Goal: Task Accomplishment & Management: Use online tool/utility

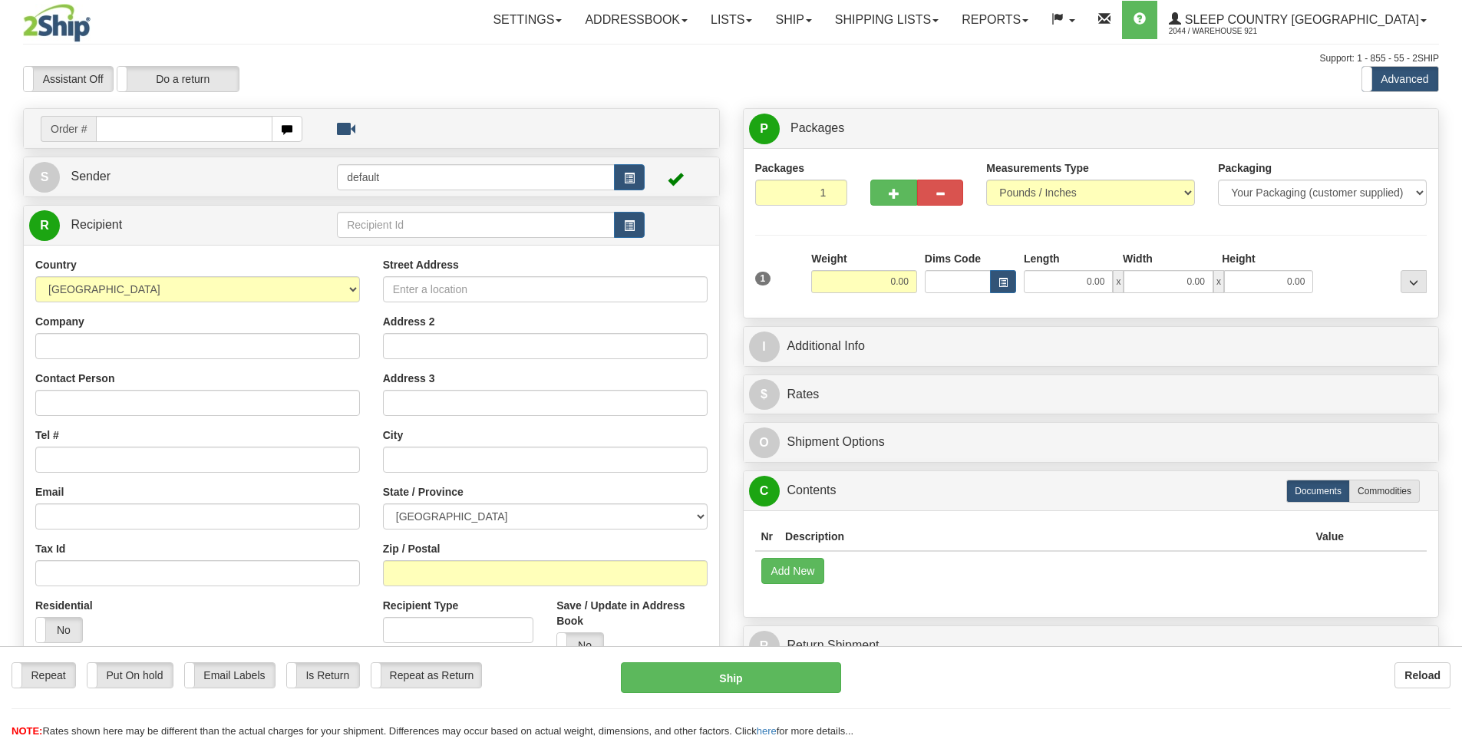
click at [950, 13] on link "Shipping lists" at bounding box center [887, 20] width 127 height 38
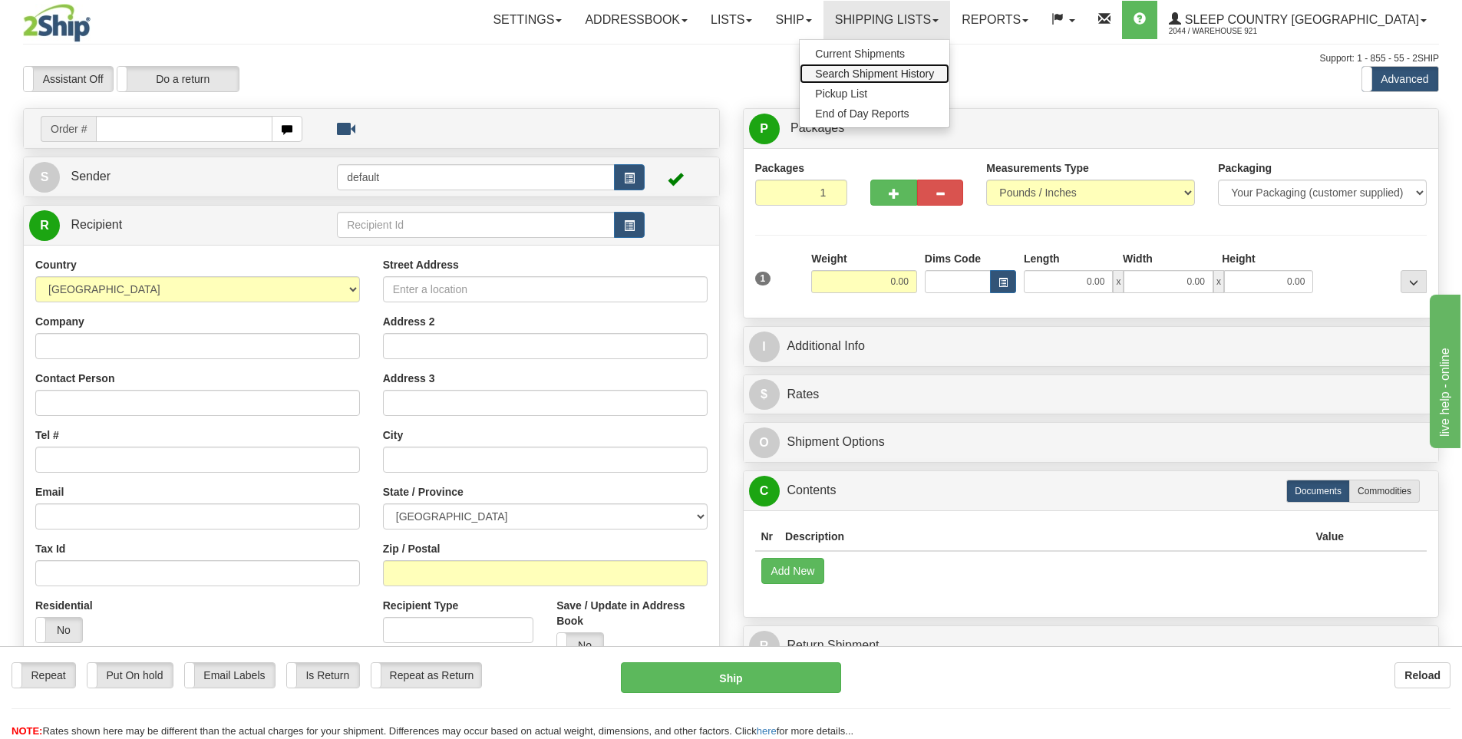
click at [934, 73] on span "Search Shipment History" at bounding box center [874, 74] width 119 height 12
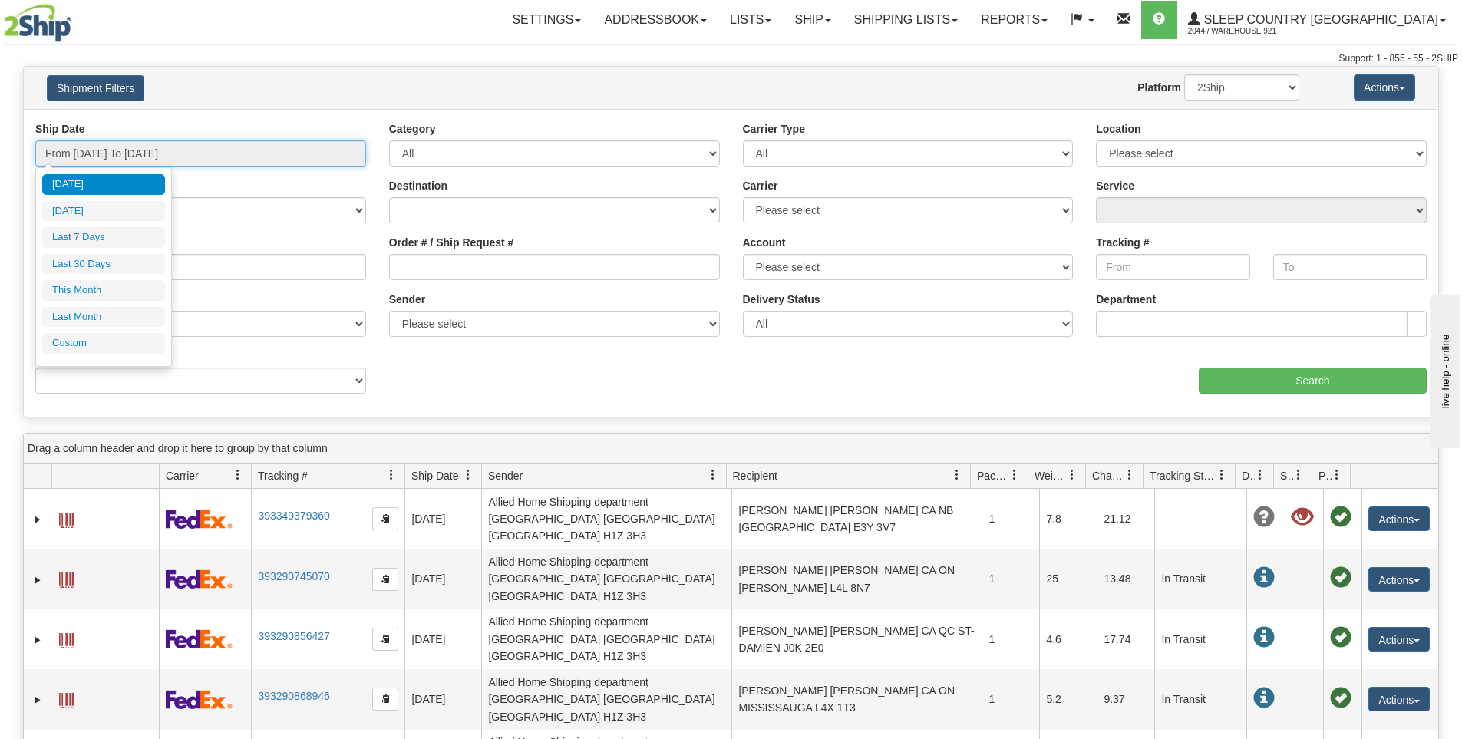
click at [332, 157] on input "From 09/17/2025 To 09/18/2025" at bounding box center [200, 153] width 331 height 26
click at [105, 233] on li "Last 7 Days" at bounding box center [103, 237] width 123 height 21
type input "From 09/12/2025 To 09/18/2025"
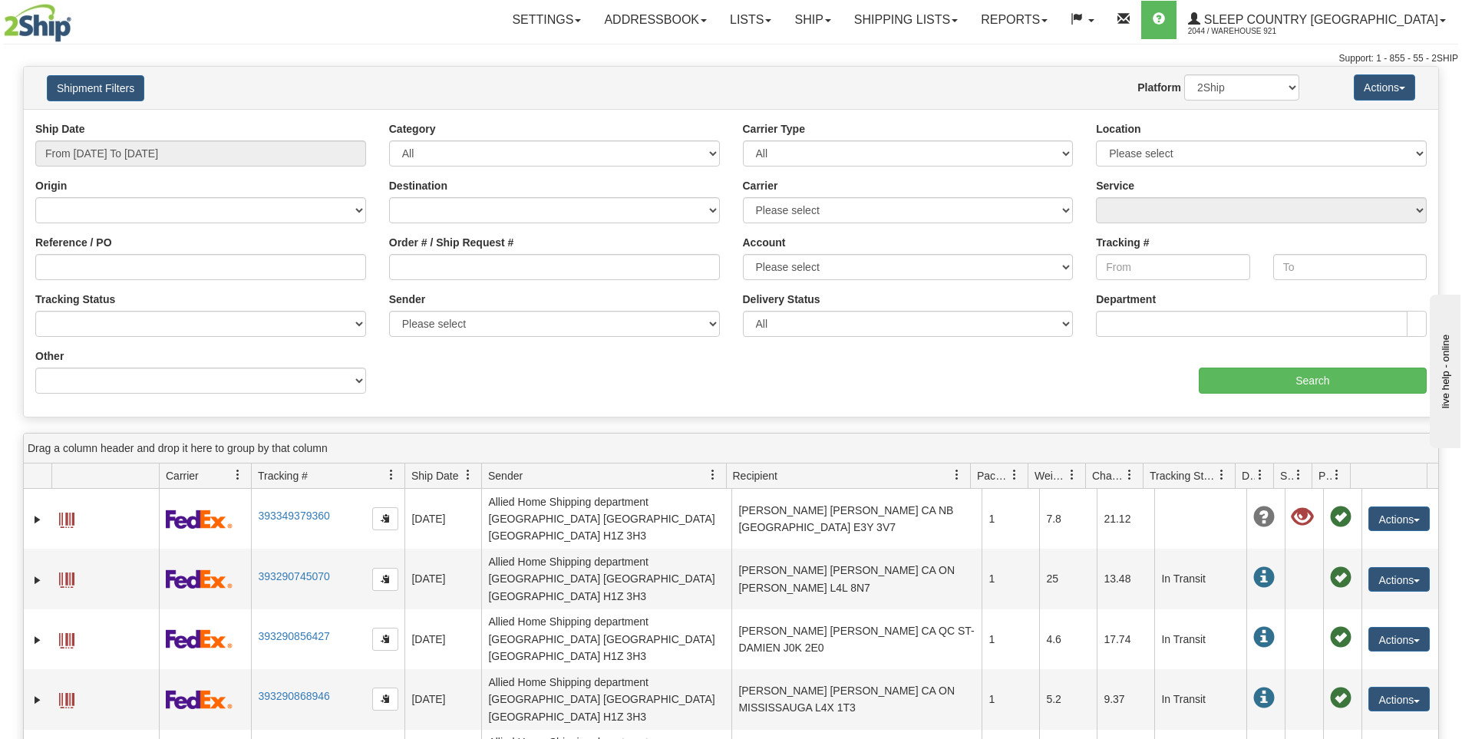
click at [1190, 368] on div "aaa Search" at bounding box center [1085, 370] width 708 height 45
click at [1209, 374] on input "Search" at bounding box center [1313, 381] width 228 height 26
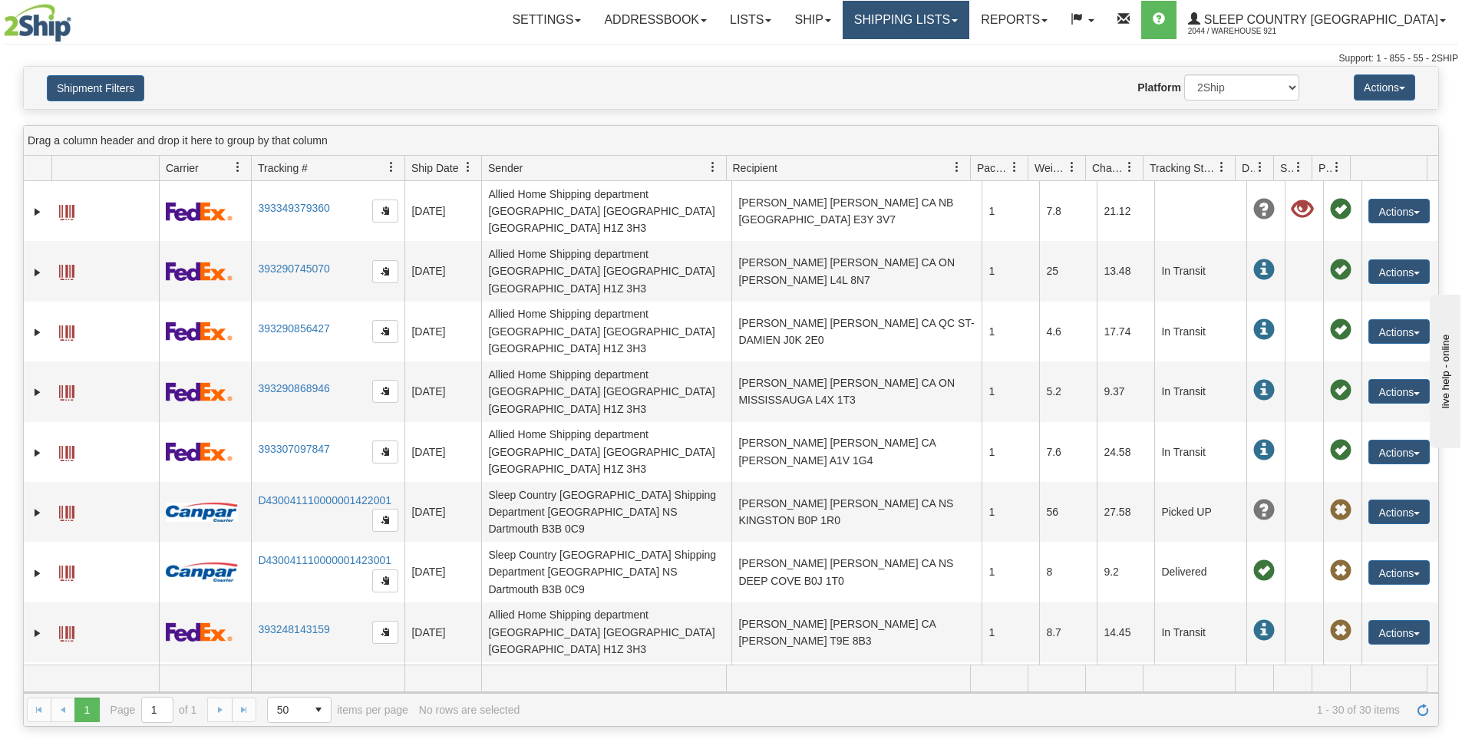
click at [968, 15] on link "Shipping lists" at bounding box center [906, 20] width 127 height 38
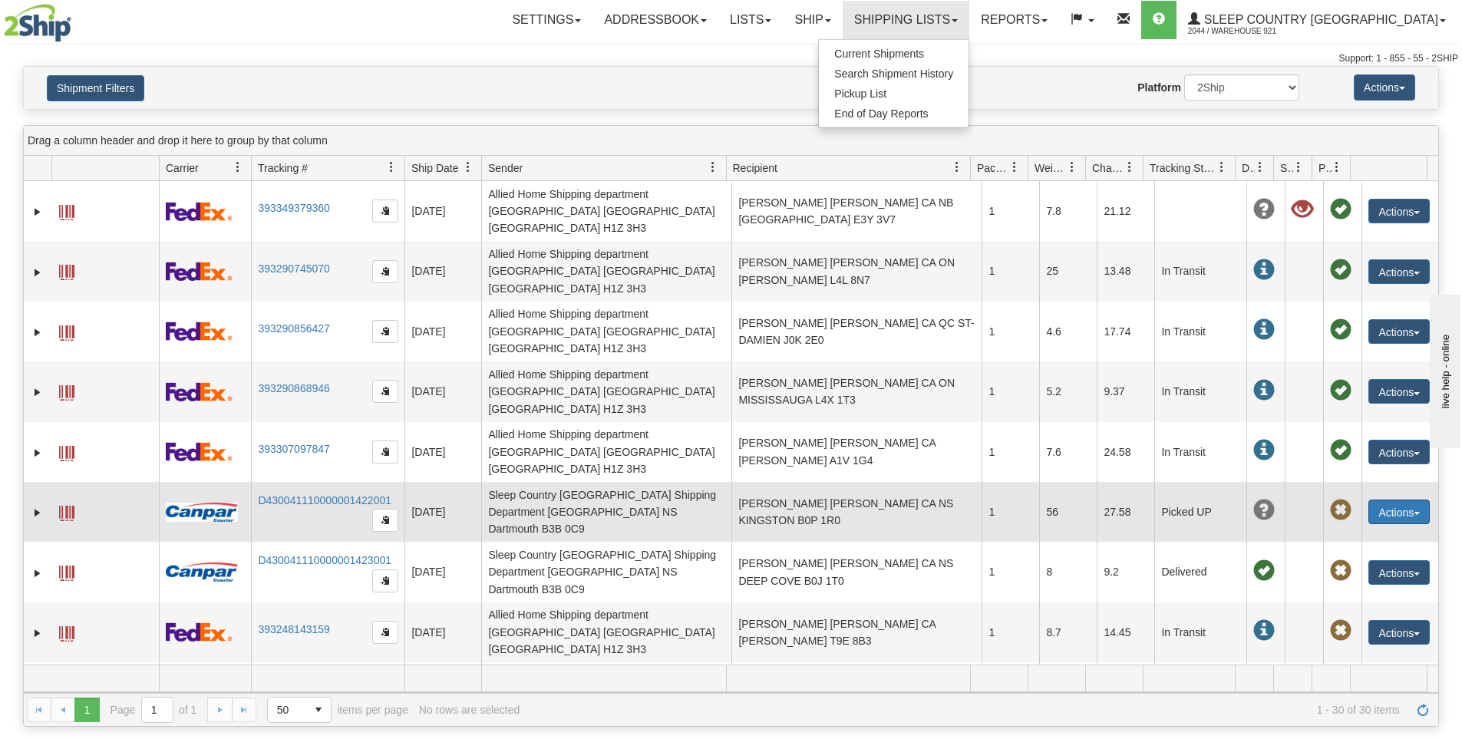
click at [1369, 500] on button "Actions" at bounding box center [1399, 512] width 61 height 25
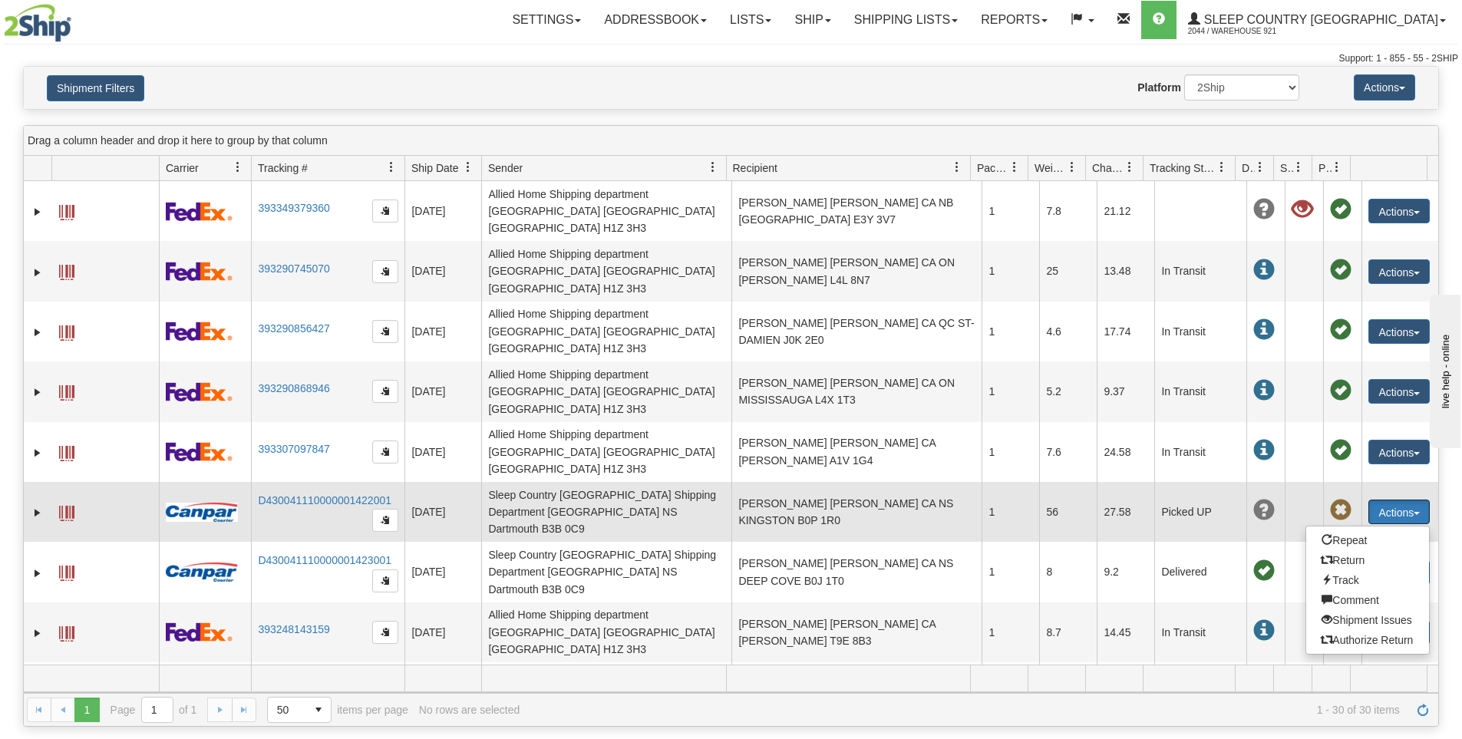
click at [833, 482] on td "[PERSON_NAME] [PERSON_NAME] CA NS KINGSTON B0P 1R0" at bounding box center [856, 512] width 250 height 60
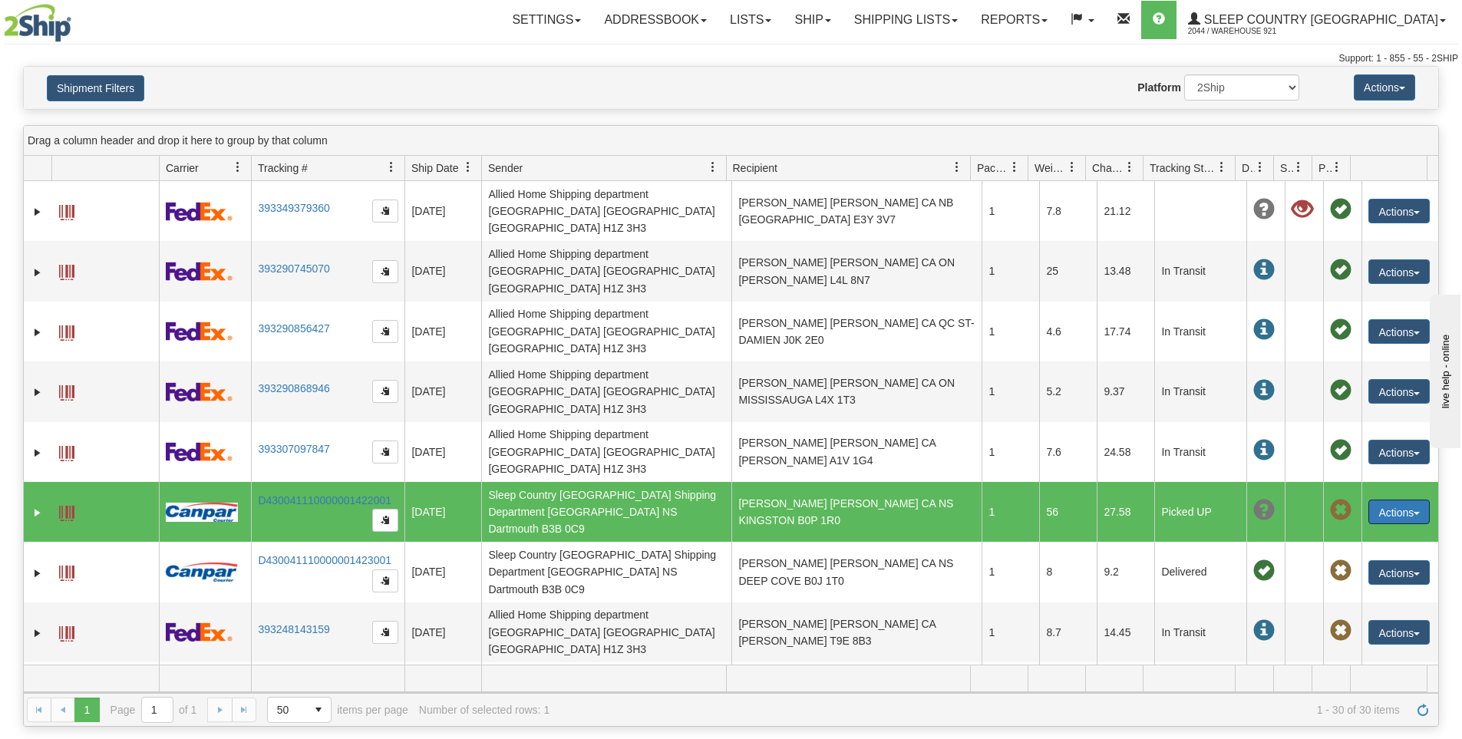
click at [833, 482] on td "JORDAN ILLSLEY JORDAN ILLSLEY CA NS KINGSTON B0P 1R0" at bounding box center [856, 512] width 250 height 60
click at [969, 20] on link "Shipping lists" at bounding box center [906, 20] width 127 height 38
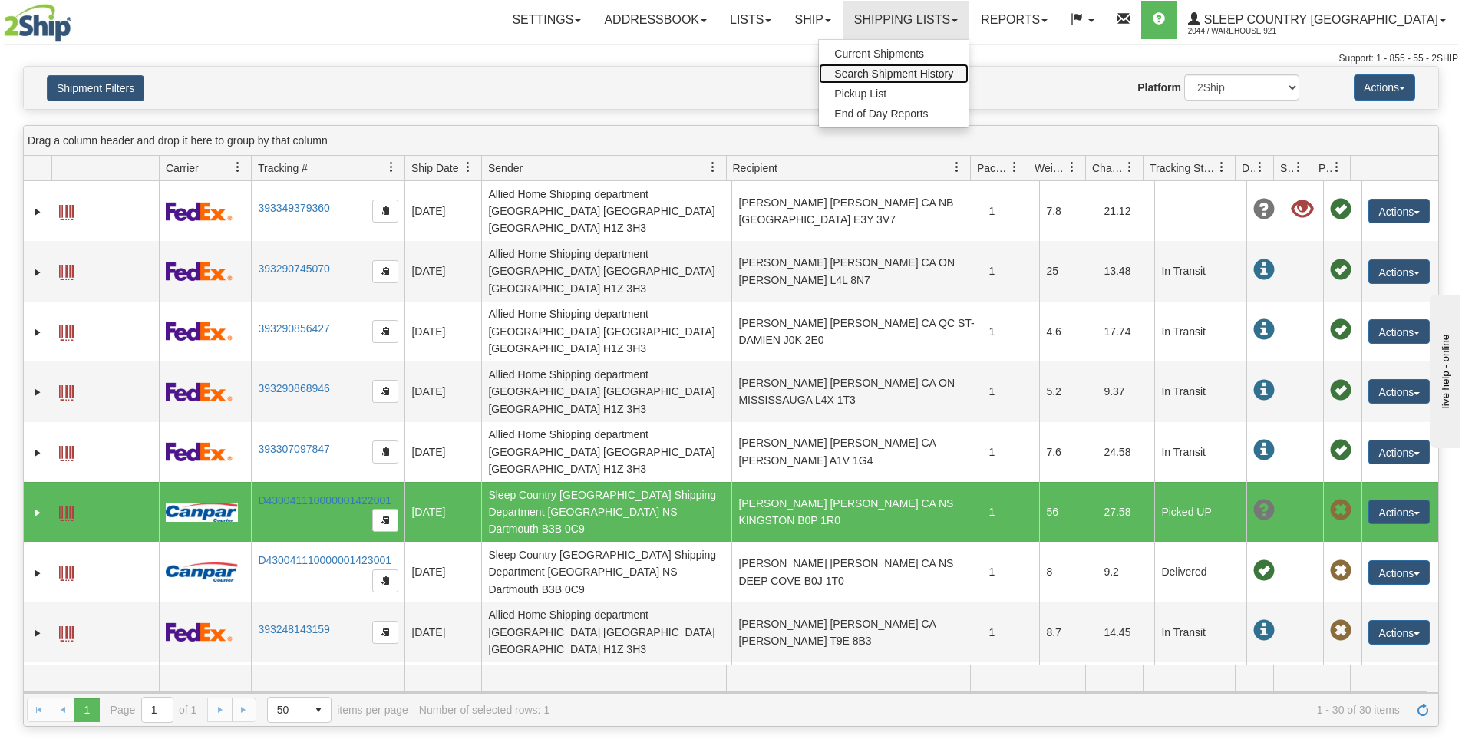
click at [953, 68] on span "Search Shipment History" at bounding box center [893, 74] width 119 height 12
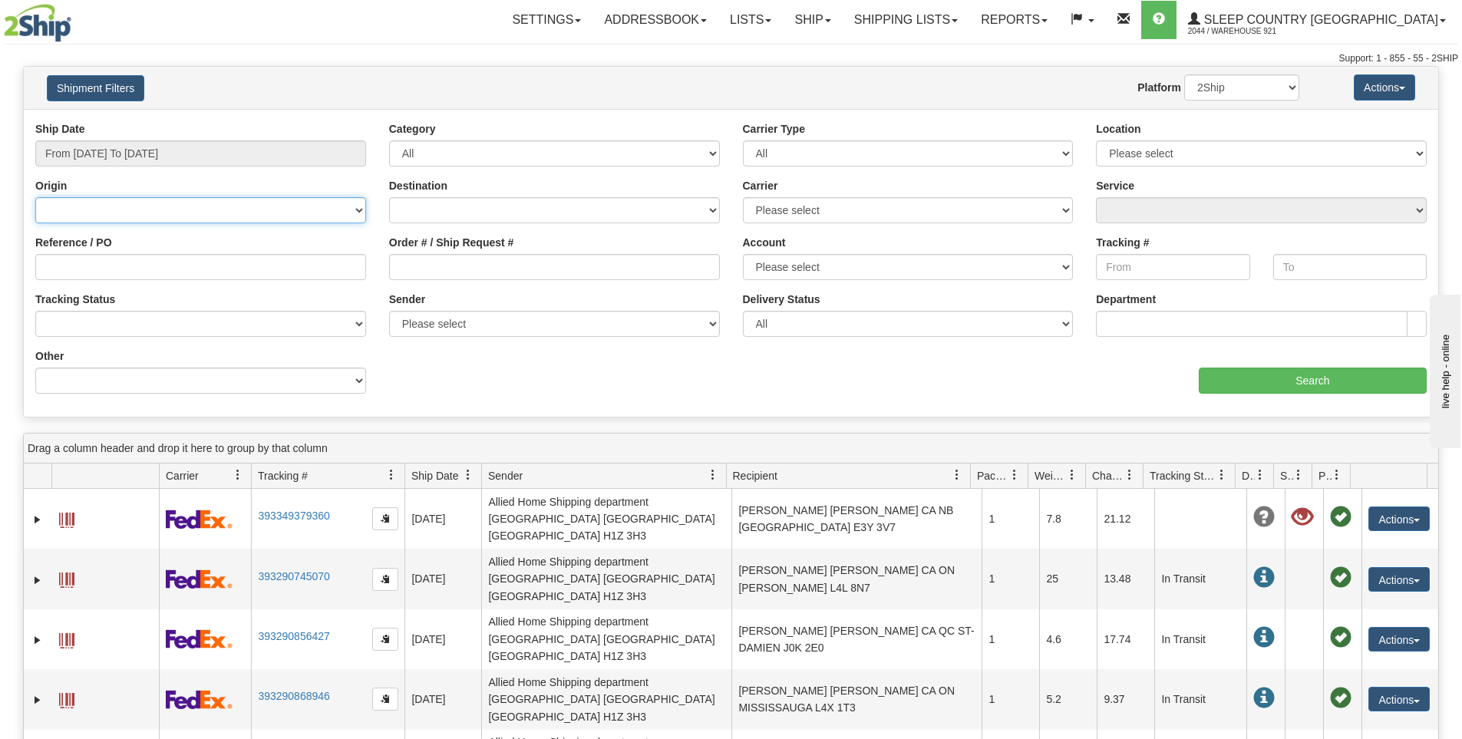
click at [352, 216] on select "Canada United States Mexico Puerto Rico Romania Australia New Zealand SouthAfri…" at bounding box center [200, 210] width 331 height 26
click at [325, 179] on div "Origin Canada United States Mexico Puerto Rico Romania Australia New Zealand So…" at bounding box center [200, 200] width 331 height 45
click at [630, 212] on select "Canada United States Mexico Puerto Rico Romania Australia New Zealand SouthAfri…" at bounding box center [554, 210] width 331 height 26
click at [545, 275] on input "Order # / Ship Request #" at bounding box center [554, 267] width 331 height 26
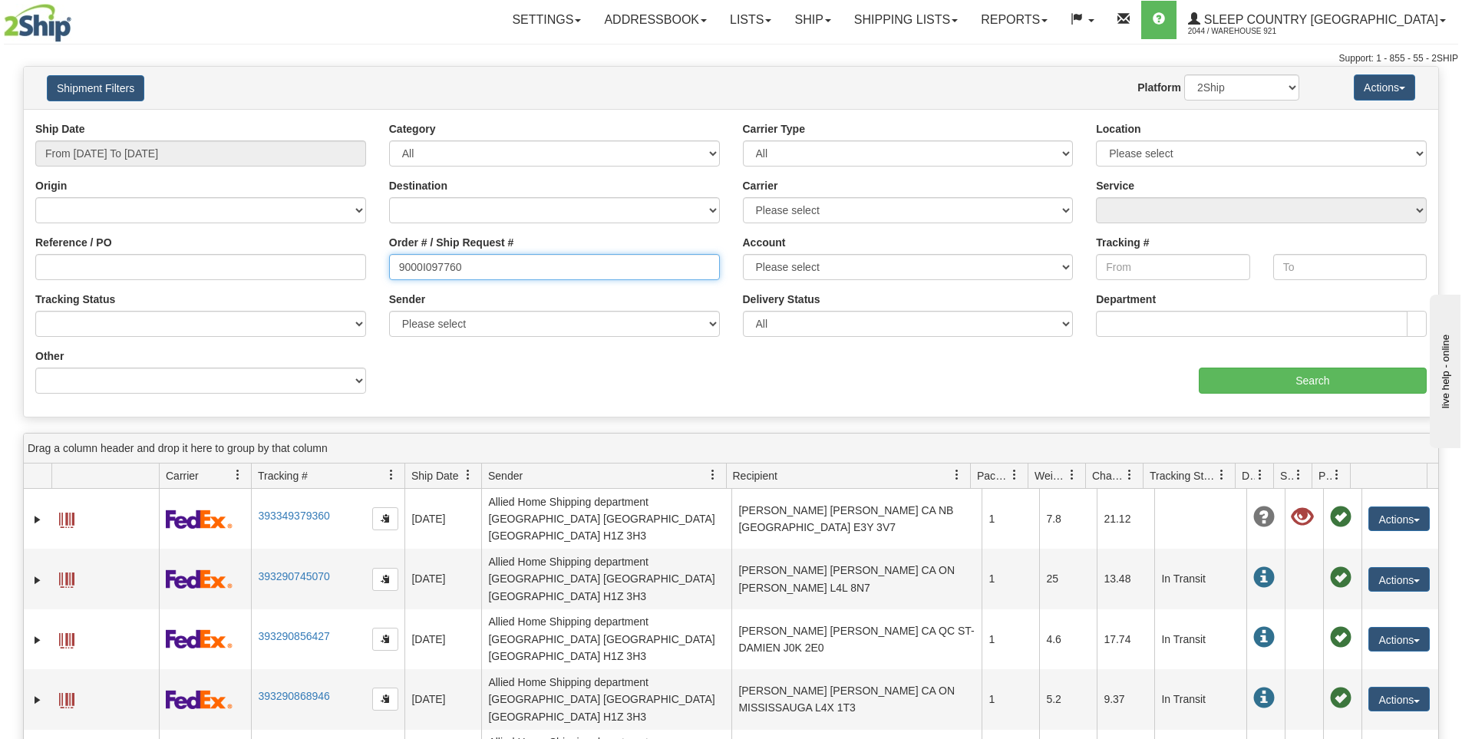
type input "9000I097760"
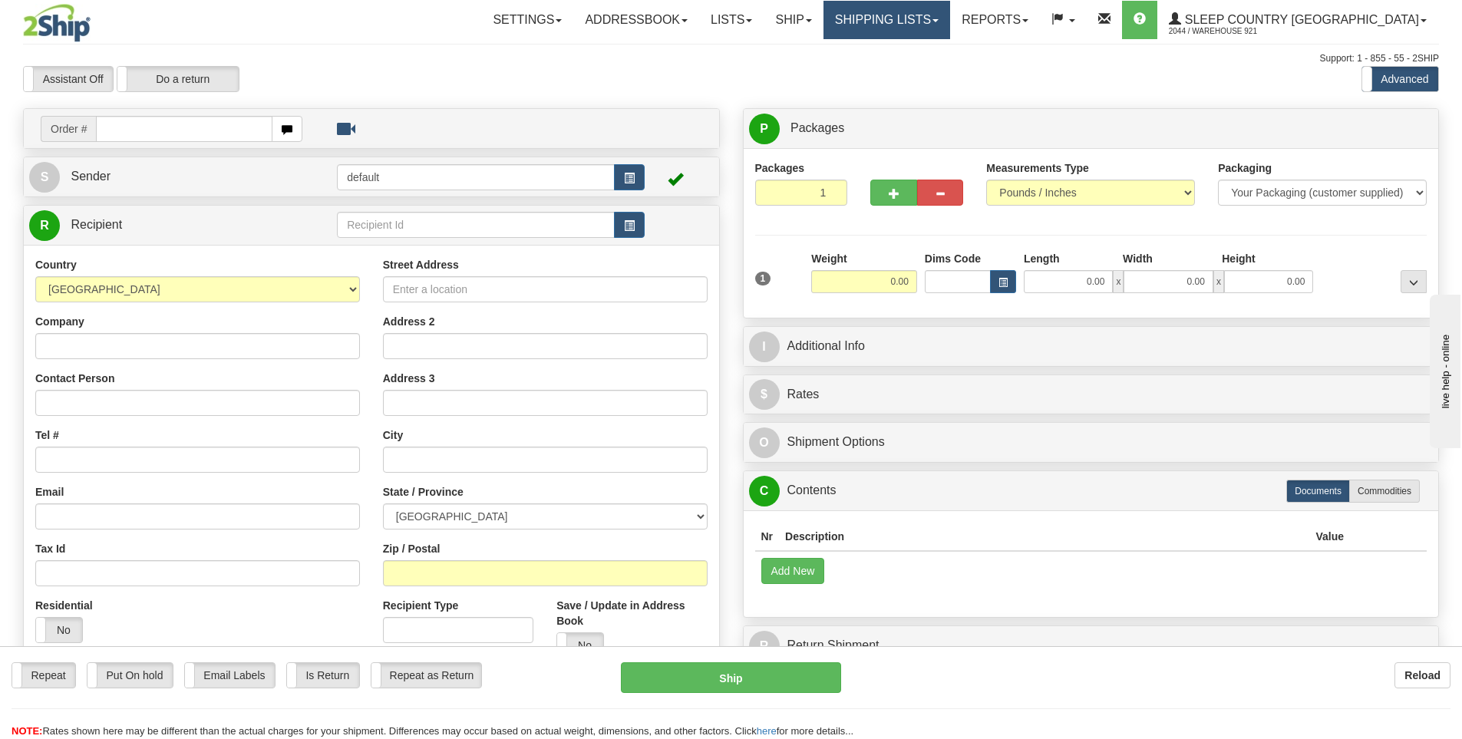
click at [939, 19] on link "Shipping lists" at bounding box center [887, 20] width 127 height 38
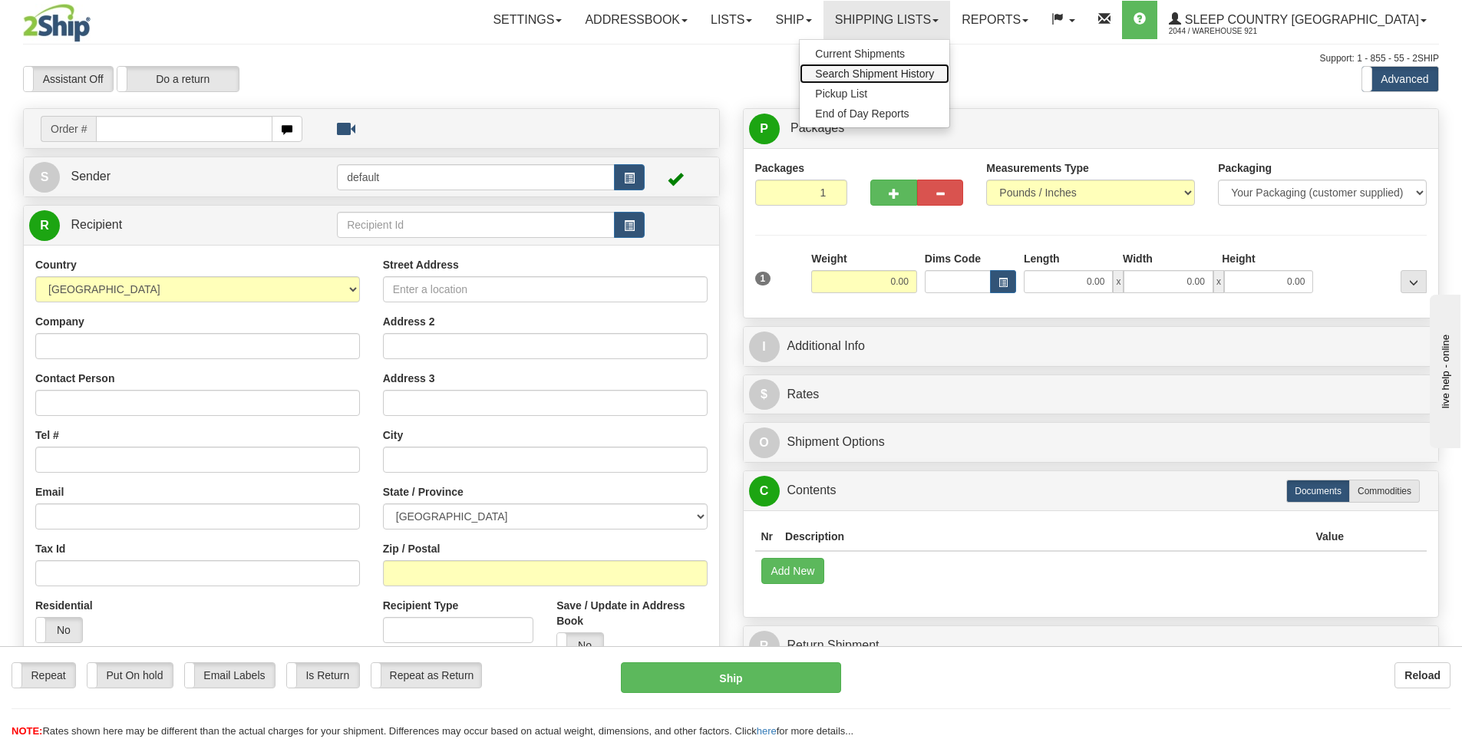
click at [934, 75] on span "Search Shipment History" at bounding box center [874, 74] width 119 height 12
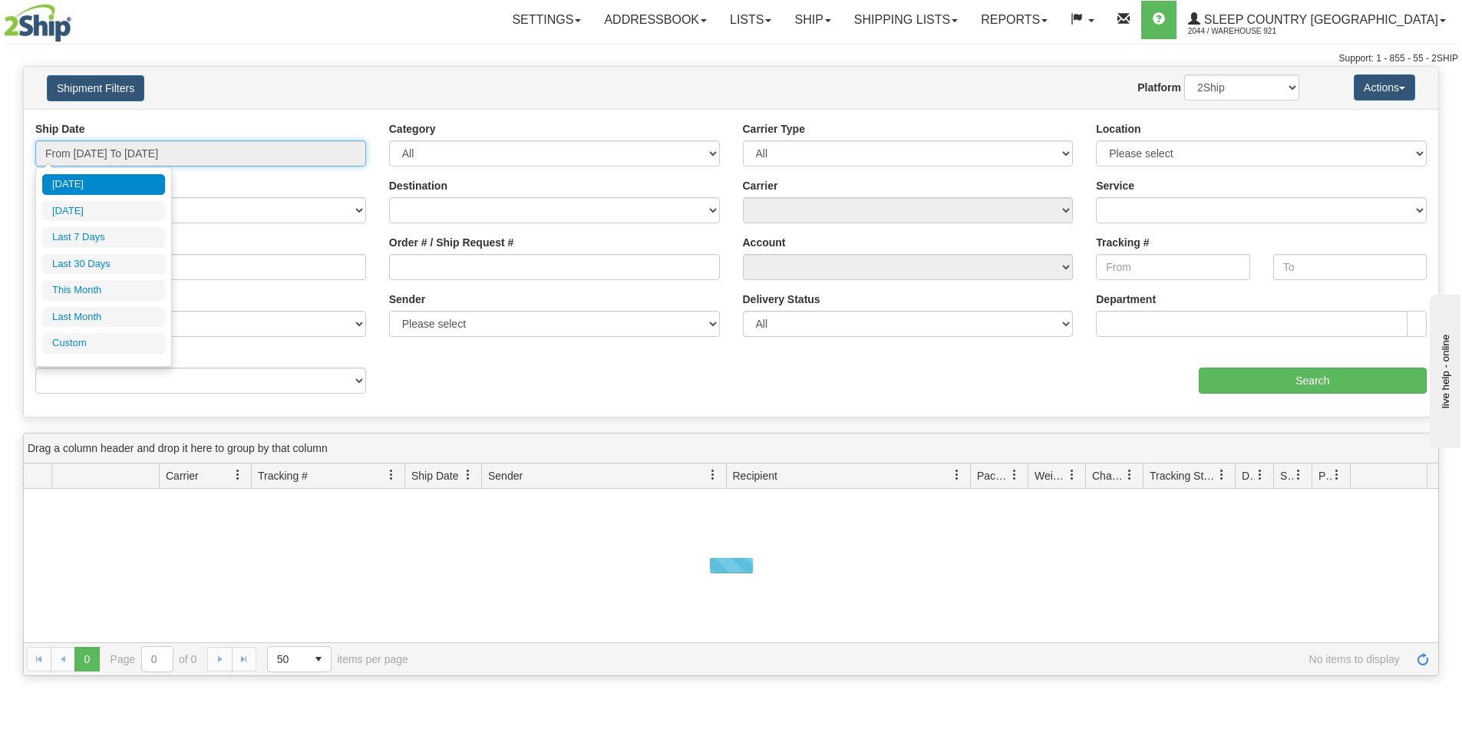
click at [352, 157] on input "From [DATE] To [DATE]" at bounding box center [200, 153] width 331 height 26
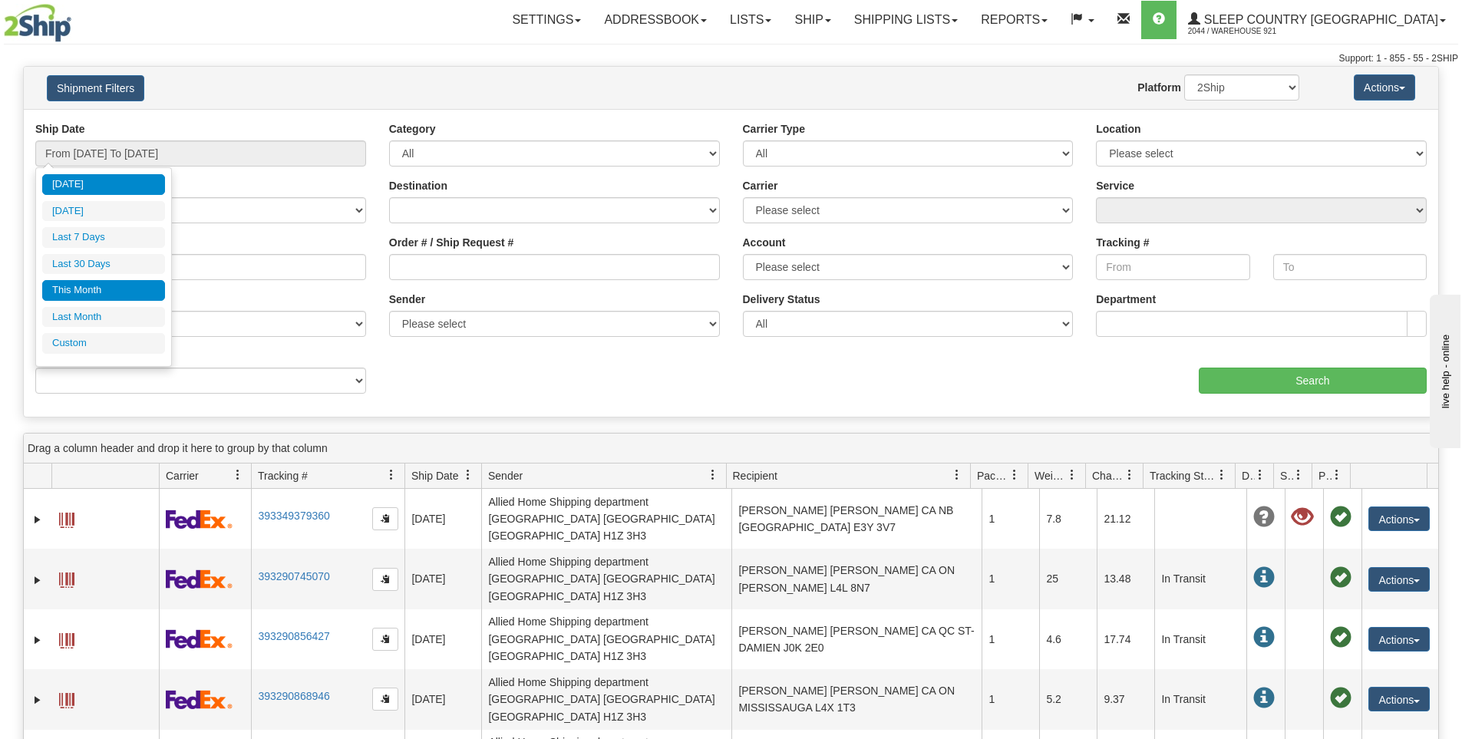
click at [94, 286] on li "This Month" at bounding box center [103, 290] width 123 height 21
type input "From 09/01/2025 To 09/30/2025"
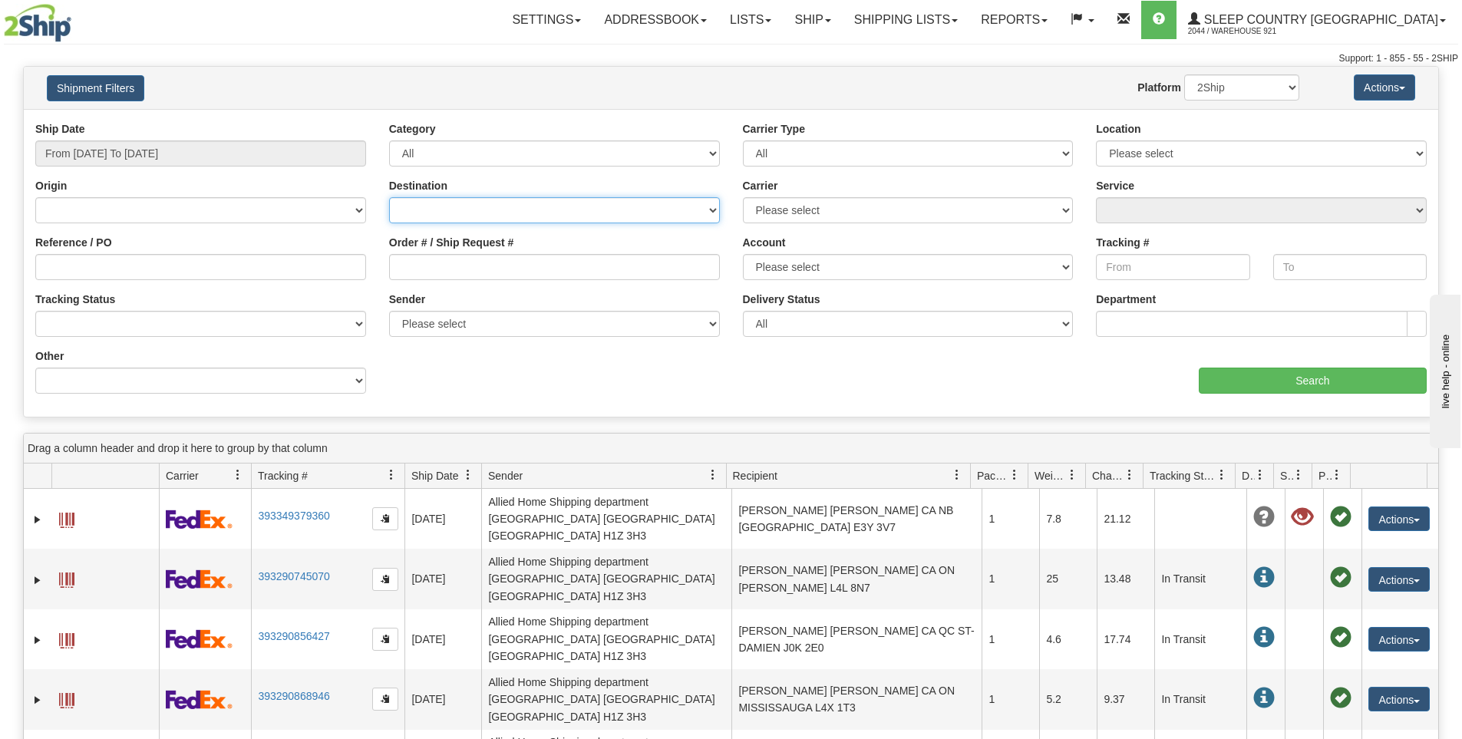
click at [515, 204] on select "Canada United States Mexico Puerto Rico Romania Australia New Zealand SouthAfri…" at bounding box center [554, 210] width 331 height 26
click at [517, 207] on select "Canada United States Mexico Puerto Rico Romania Australia New Zealand SouthAfri…" at bounding box center [554, 210] width 331 height 26
click at [495, 269] on input "Order # / Ship Request #" at bounding box center [554, 267] width 331 height 26
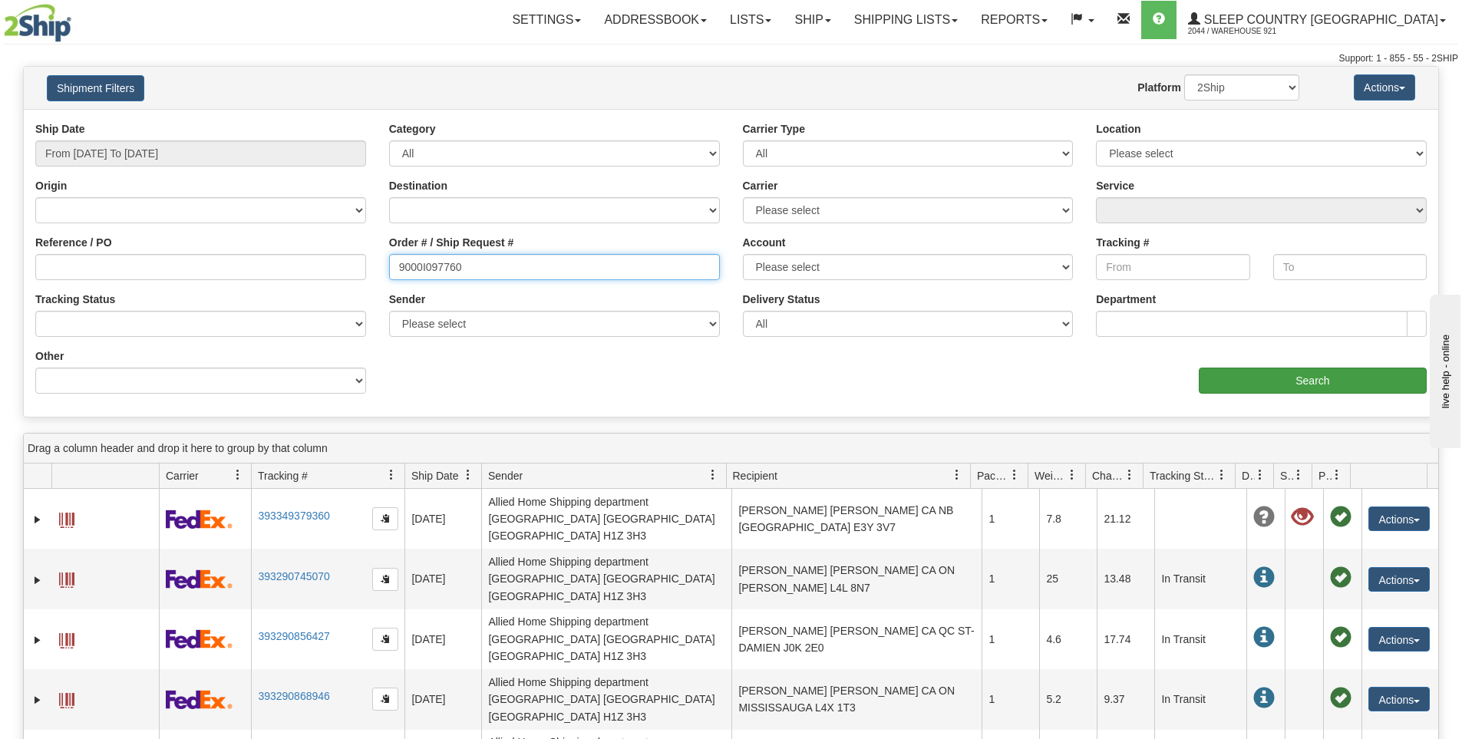
type input "9000I097760"
click at [1303, 375] on input "Search" at bounding box center [1313, 381] width 228 height 26
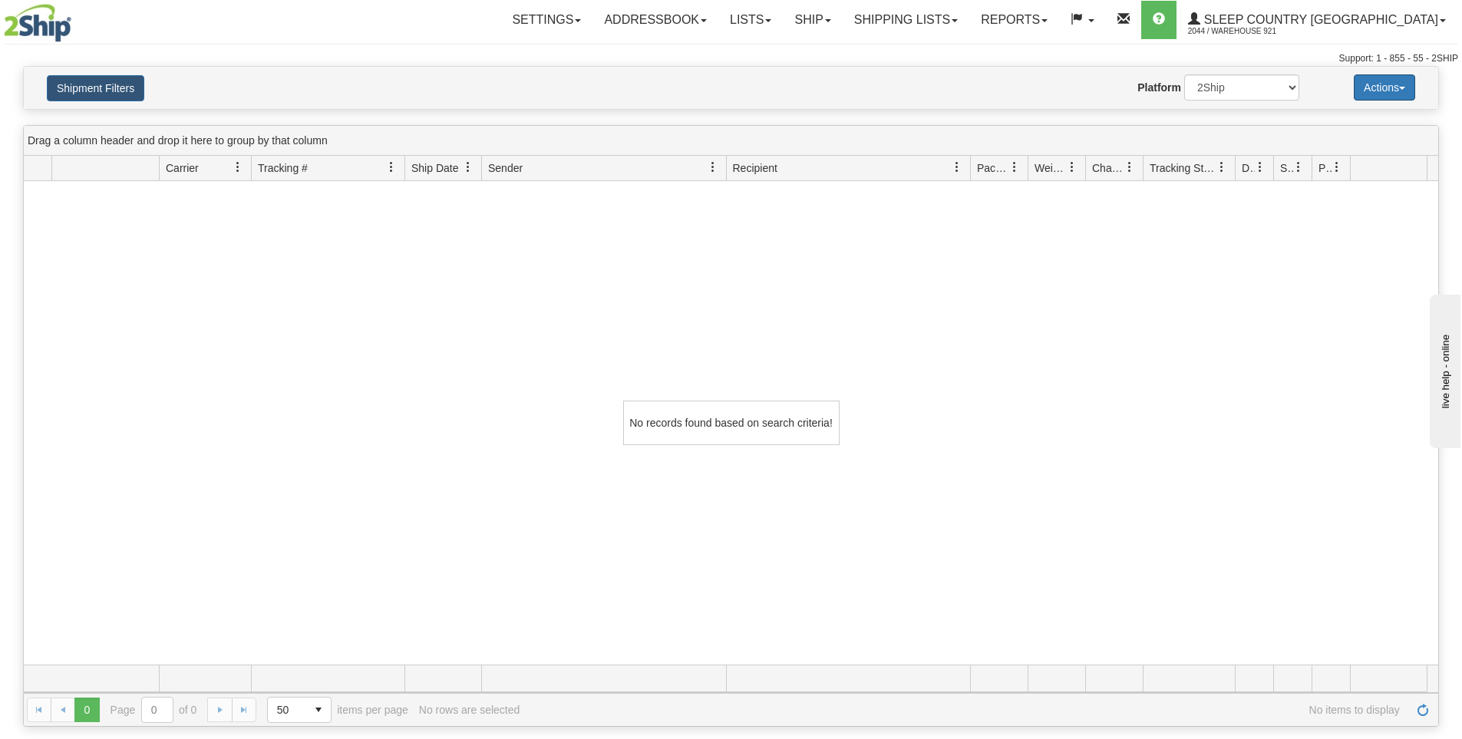
click at [1404, 93] on button "Actions" at bounding box center [1384, 87] width 61 height 26
click at [969, 19] on link "Shipping lists" at bounding box center [906, 20] width 127 height 38
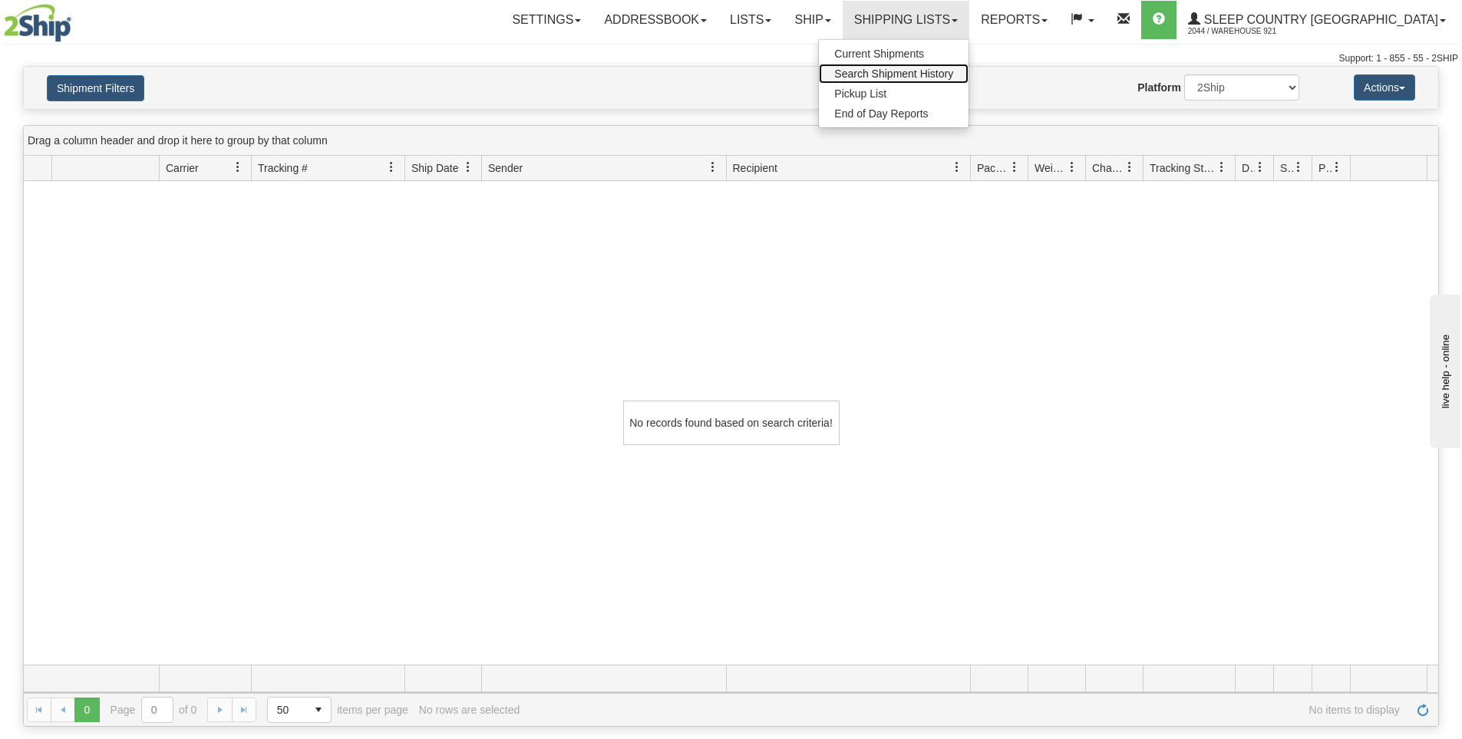
click at [968, 80] on link "Search Shipment History" at bounding box center [894, 74] width 150 height 20
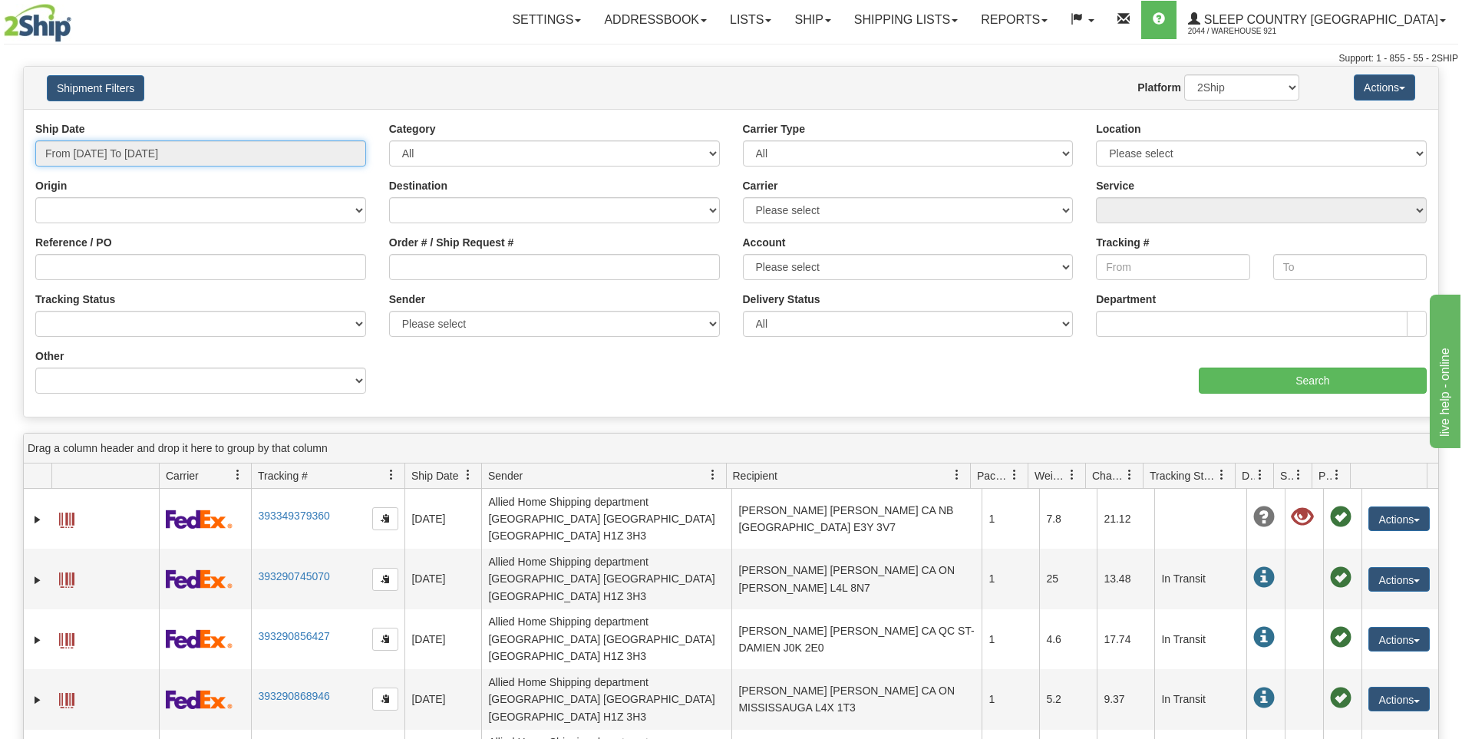
click at [198, 151] on input "From [DATE] To [DATE]" at bounding box center [200, 153] width 331 height 26
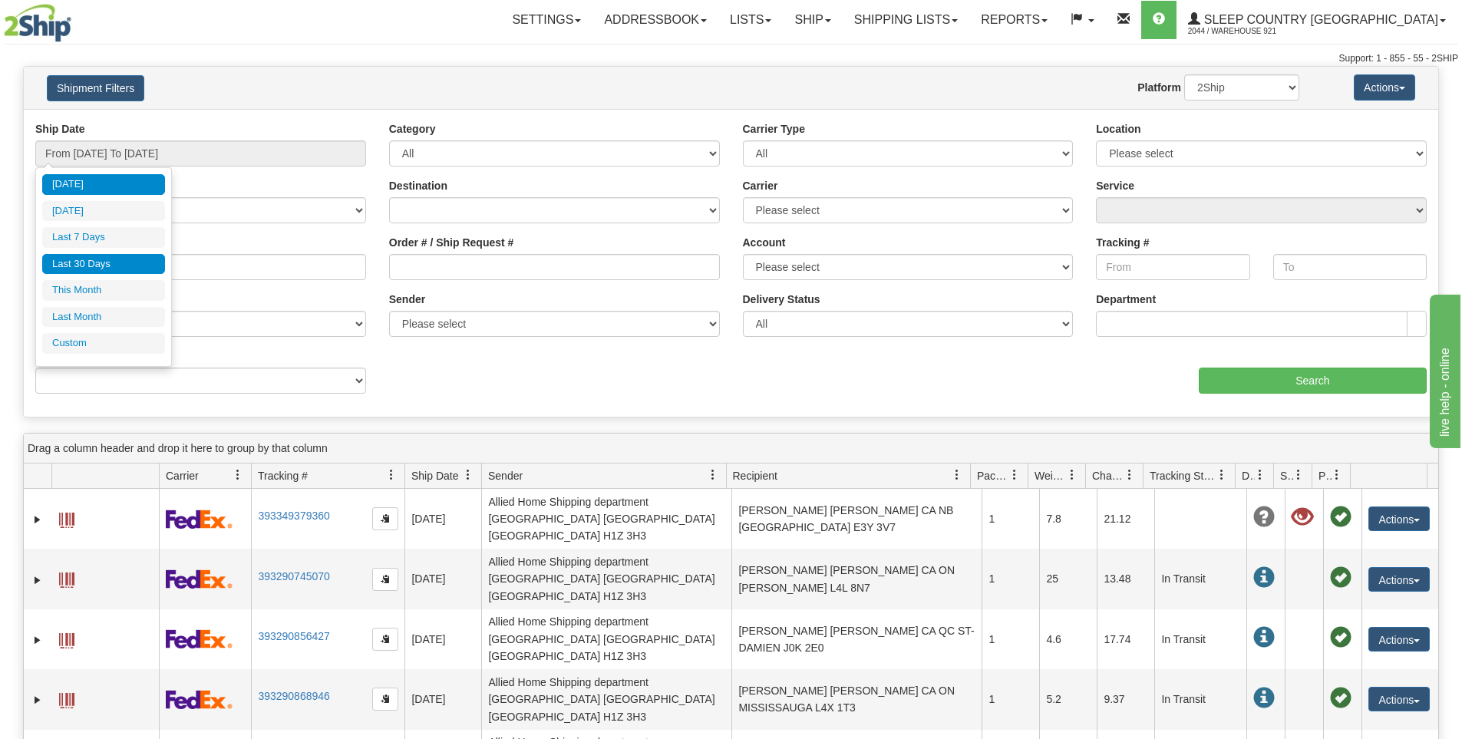
click at [97, 259] on li "Last 30 Days" at bounding box center [103, 264] width 123 height 21
type input "From [DATE] To [DATE]"
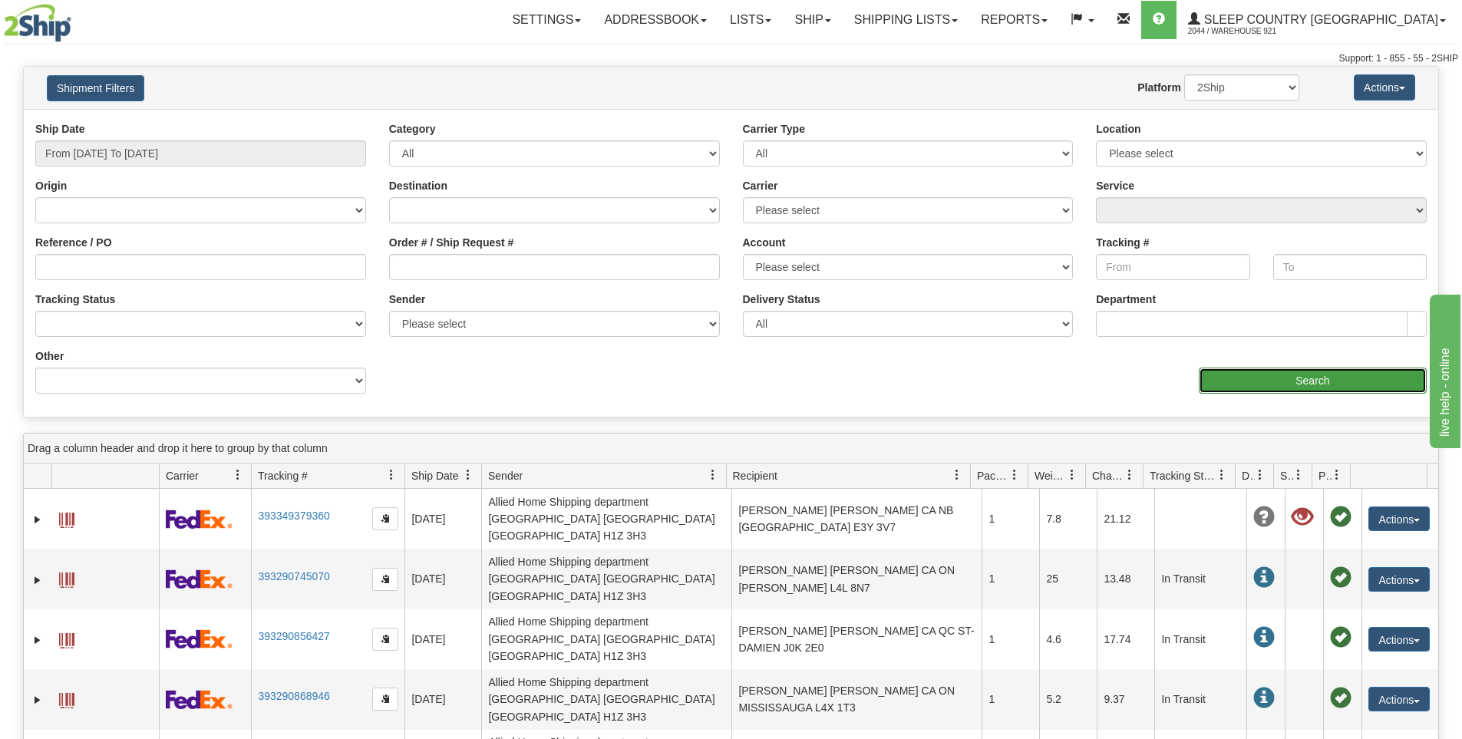
click at [1233, 371] on input "Search" at bounding box center [1313, 381] width 228 height 26
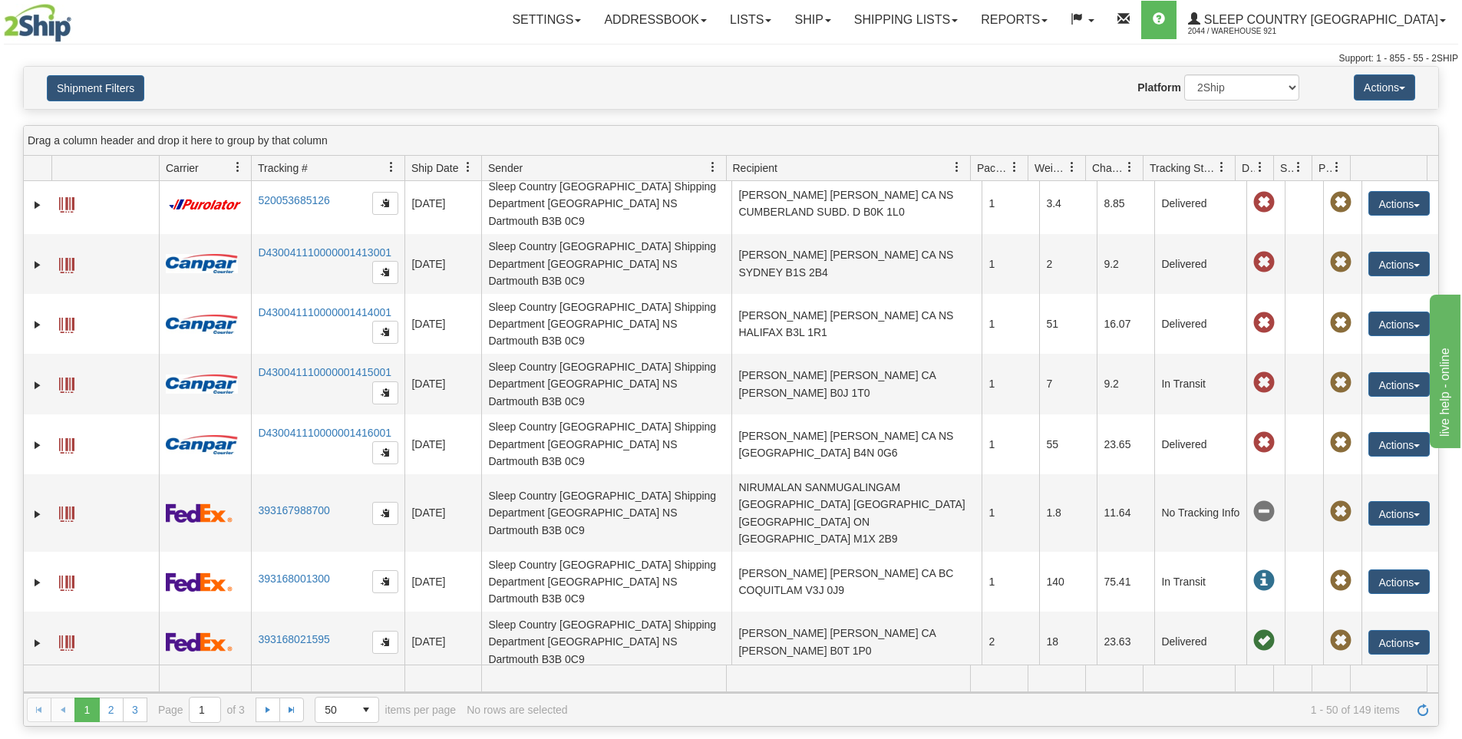
scroll to position [1078, 0]
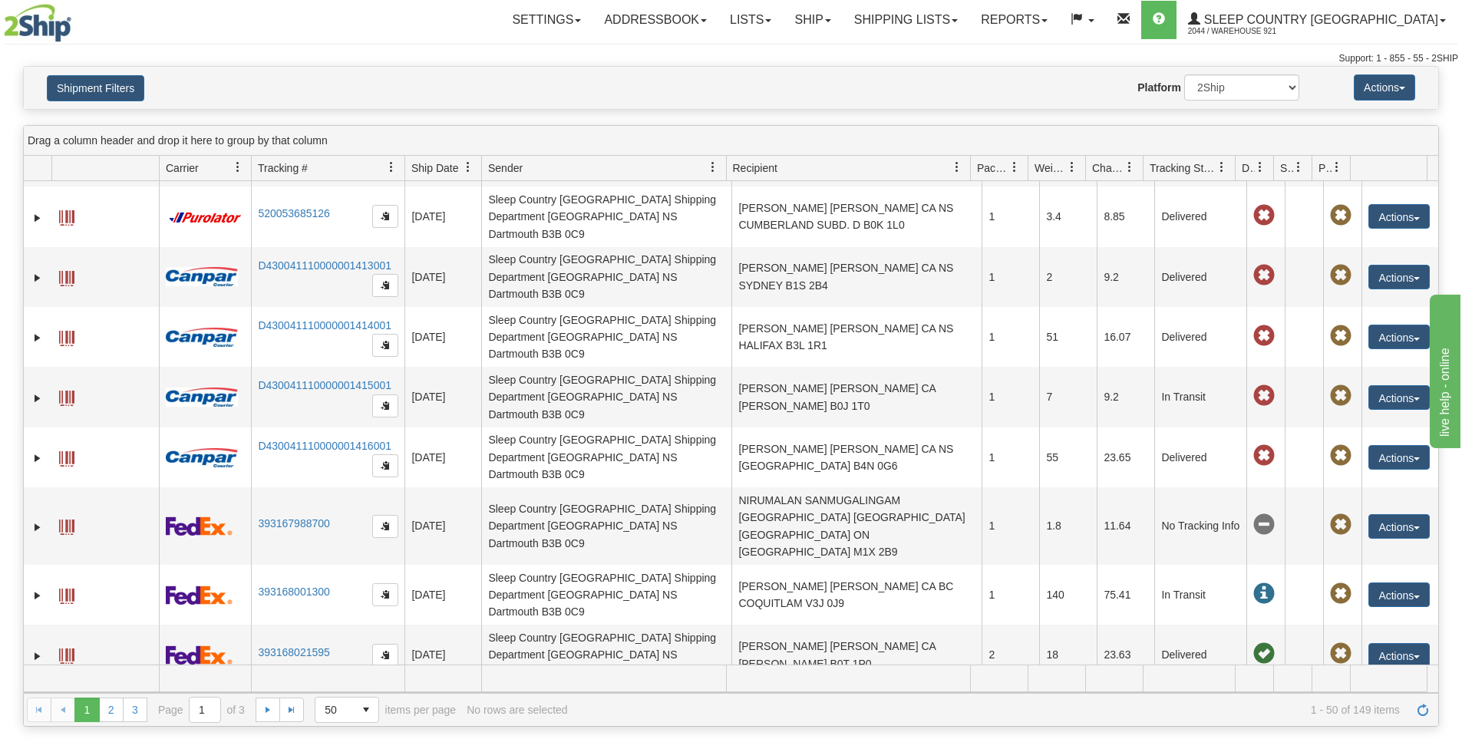
click at [39, 23] on img at bounding box center [38, 23] width 68 height 38
click at [969, 18] on link "Shipping lists" at bounding box center [906, 20] width 127 height 38
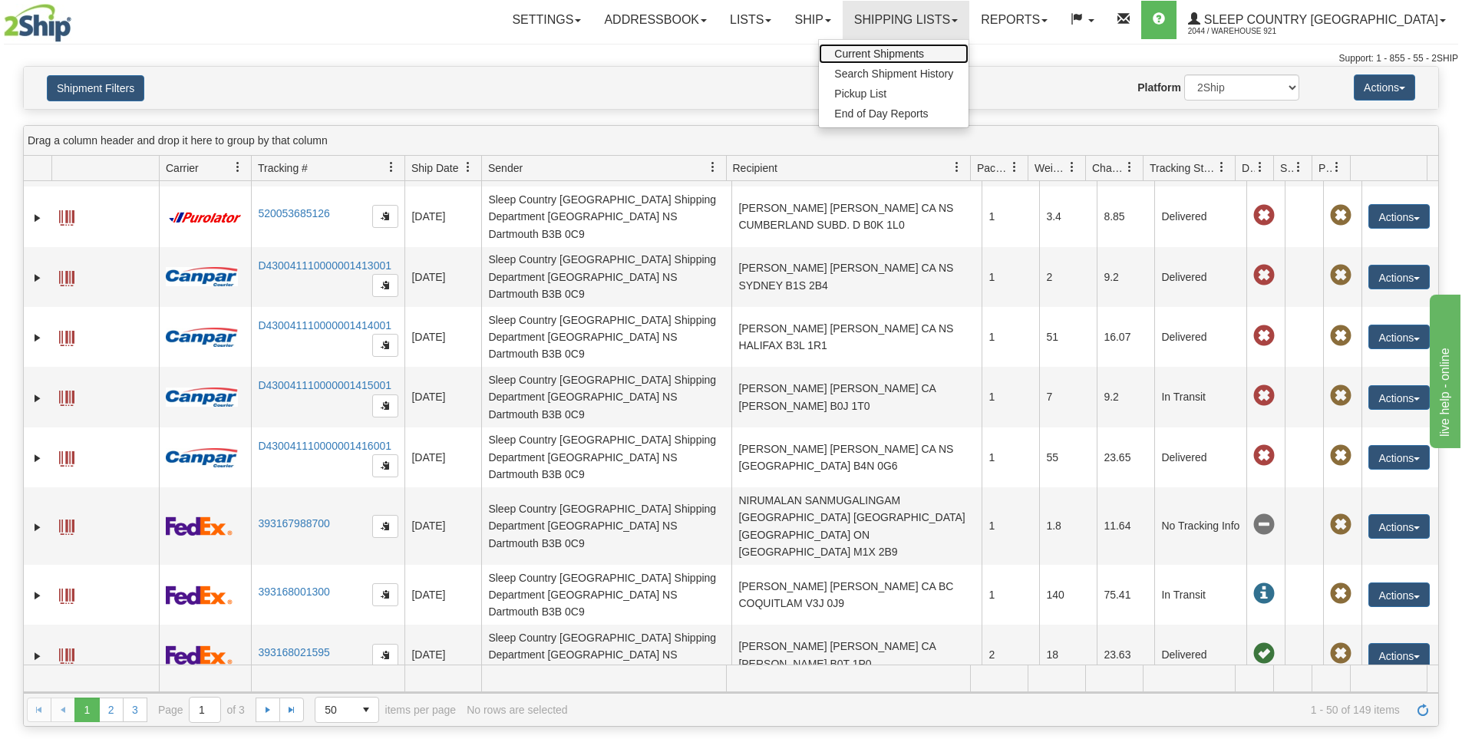
click at [924, 52] on span "Current Shipments" at bounding box center [879, 54] width 90 height 12
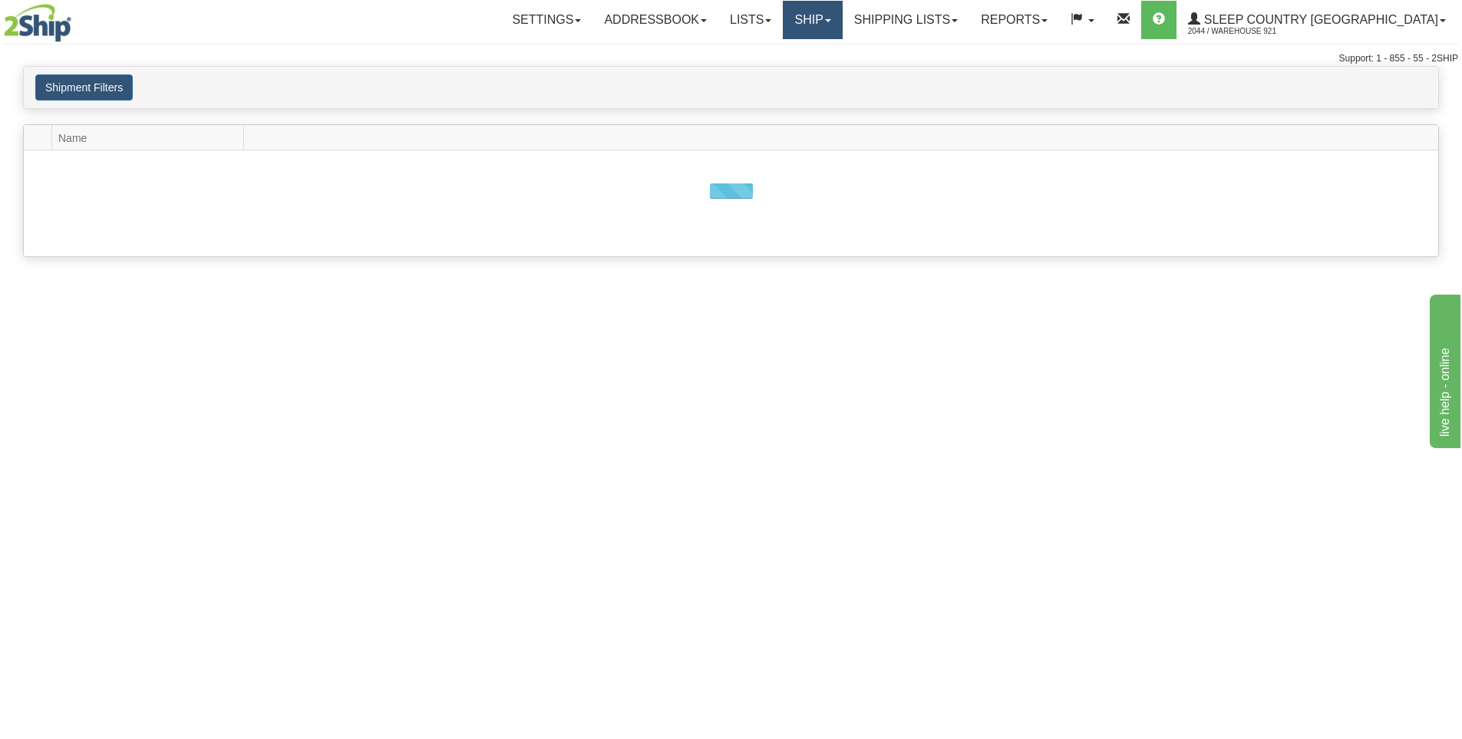
click at [842, 11] on link "Ship" at bounding box center [812, 20] width 59 height 38
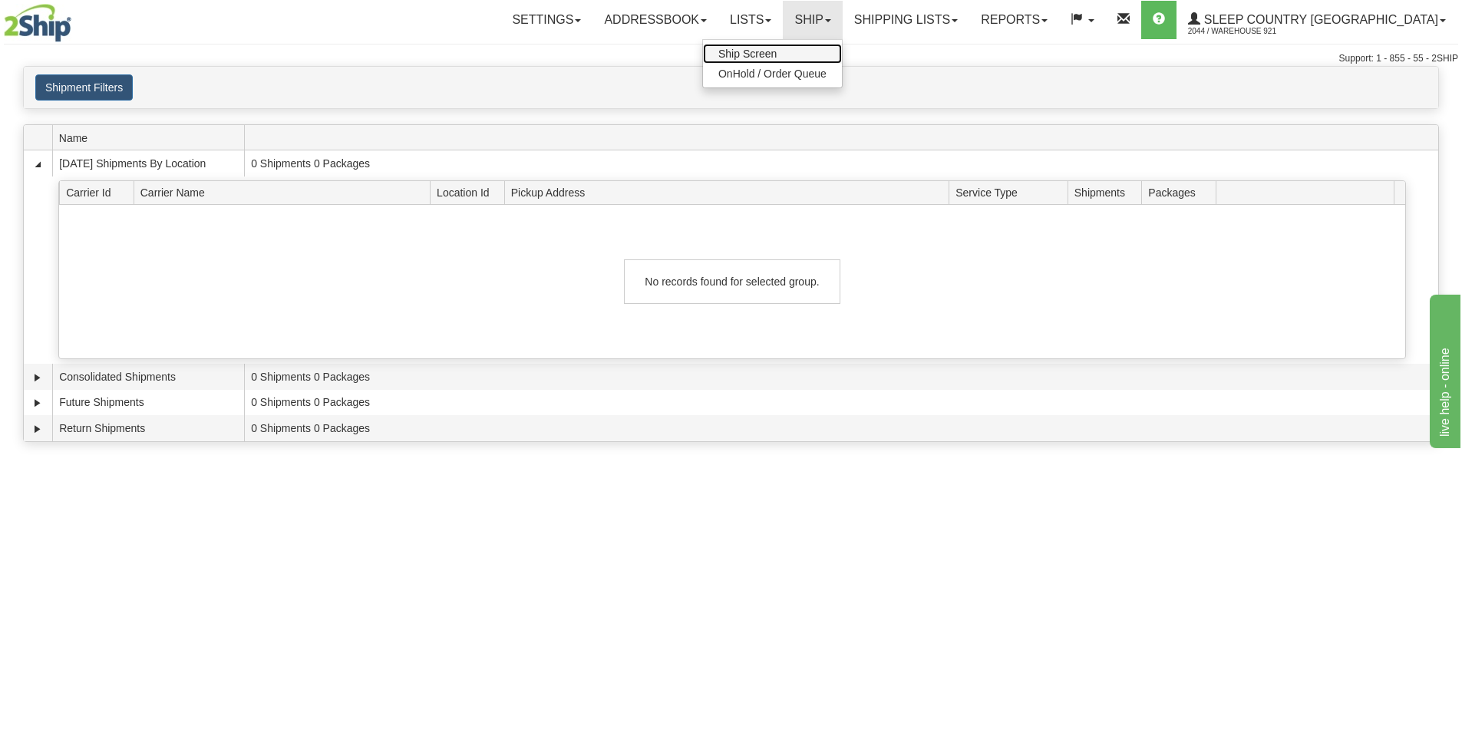
click at [777, 51] on span "Ship Screen" at bounding box center [747, 54] width 58 height 12
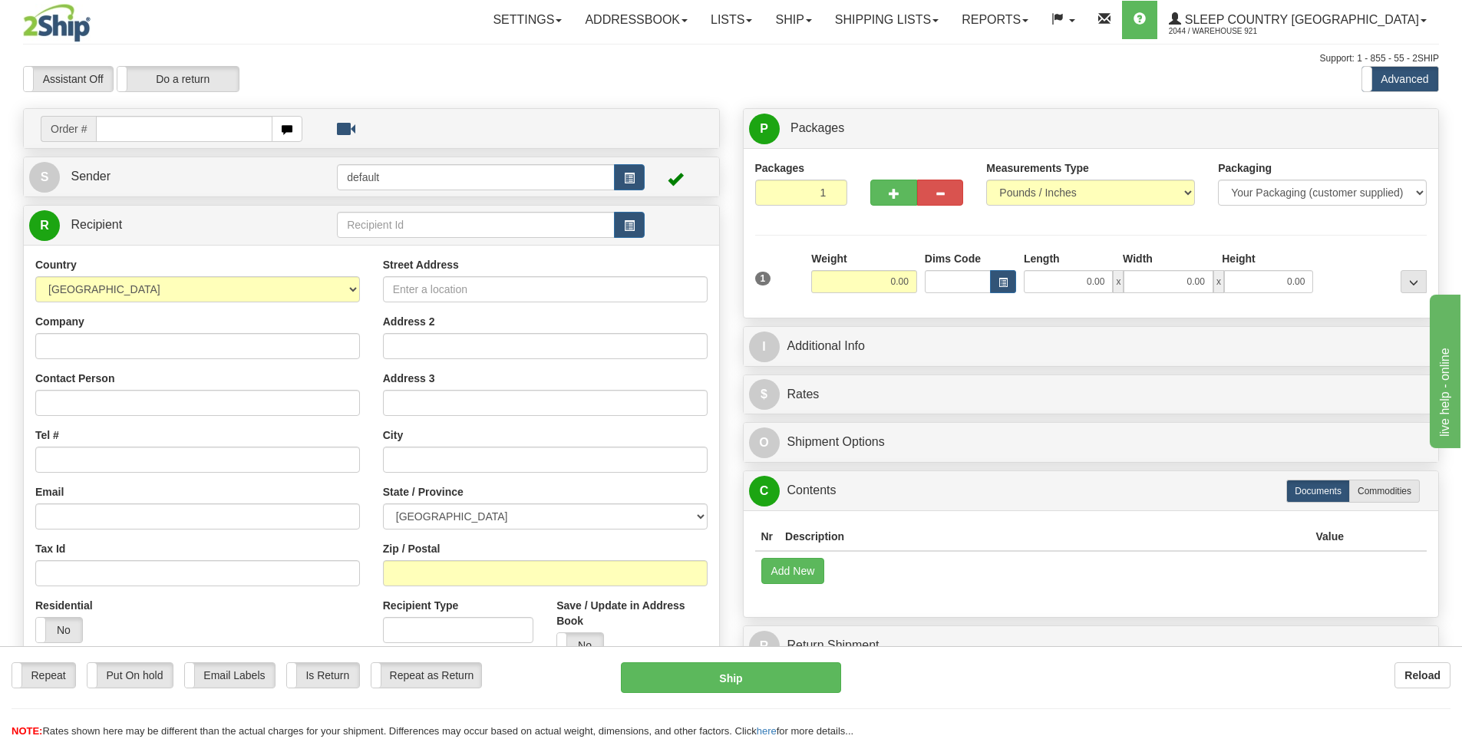
click at [190, 130] on input "text" at bounding box center [184, 129] width 177 height 26
type input "9000I097760"
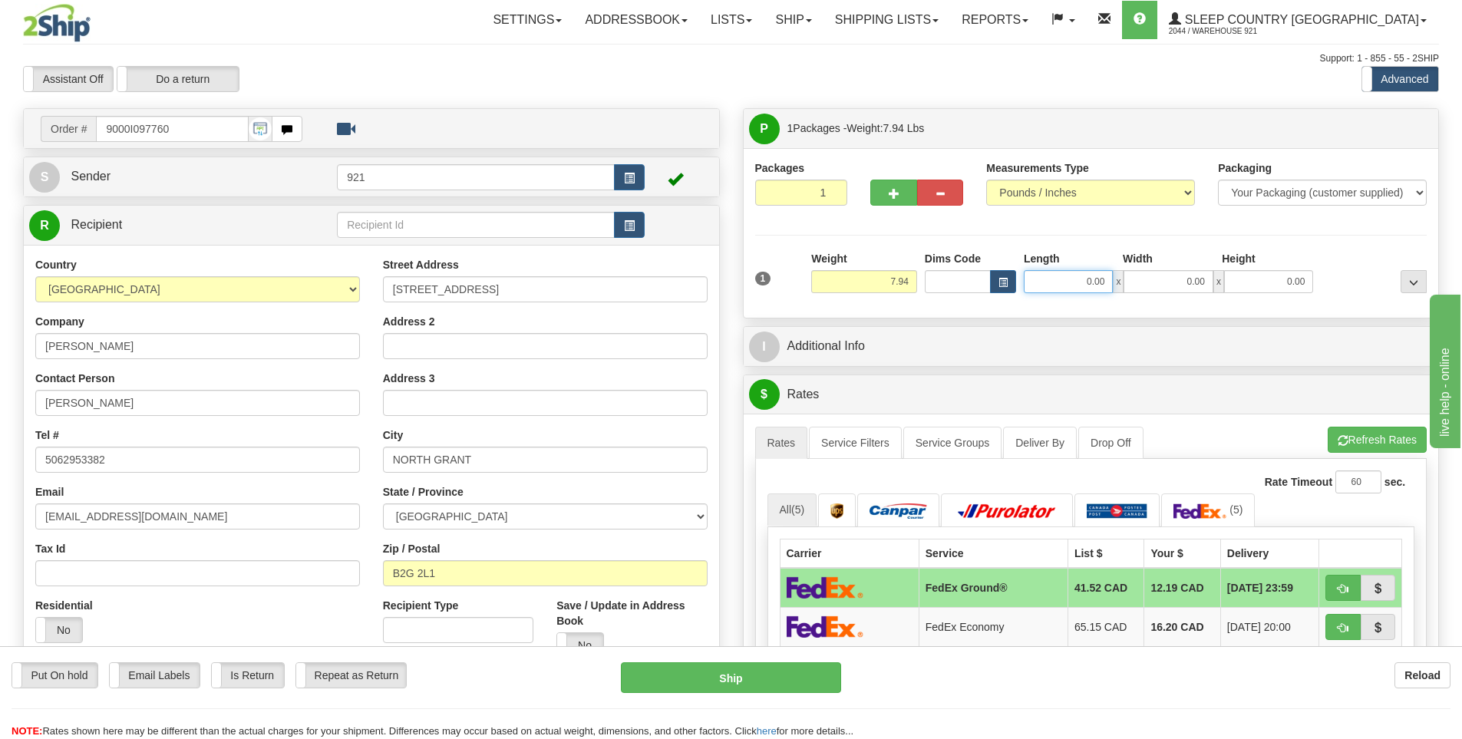
click at [1063, 281] on input "0.00" at bounding box center [1068, 281] width 89 height 23
type input "15.00"
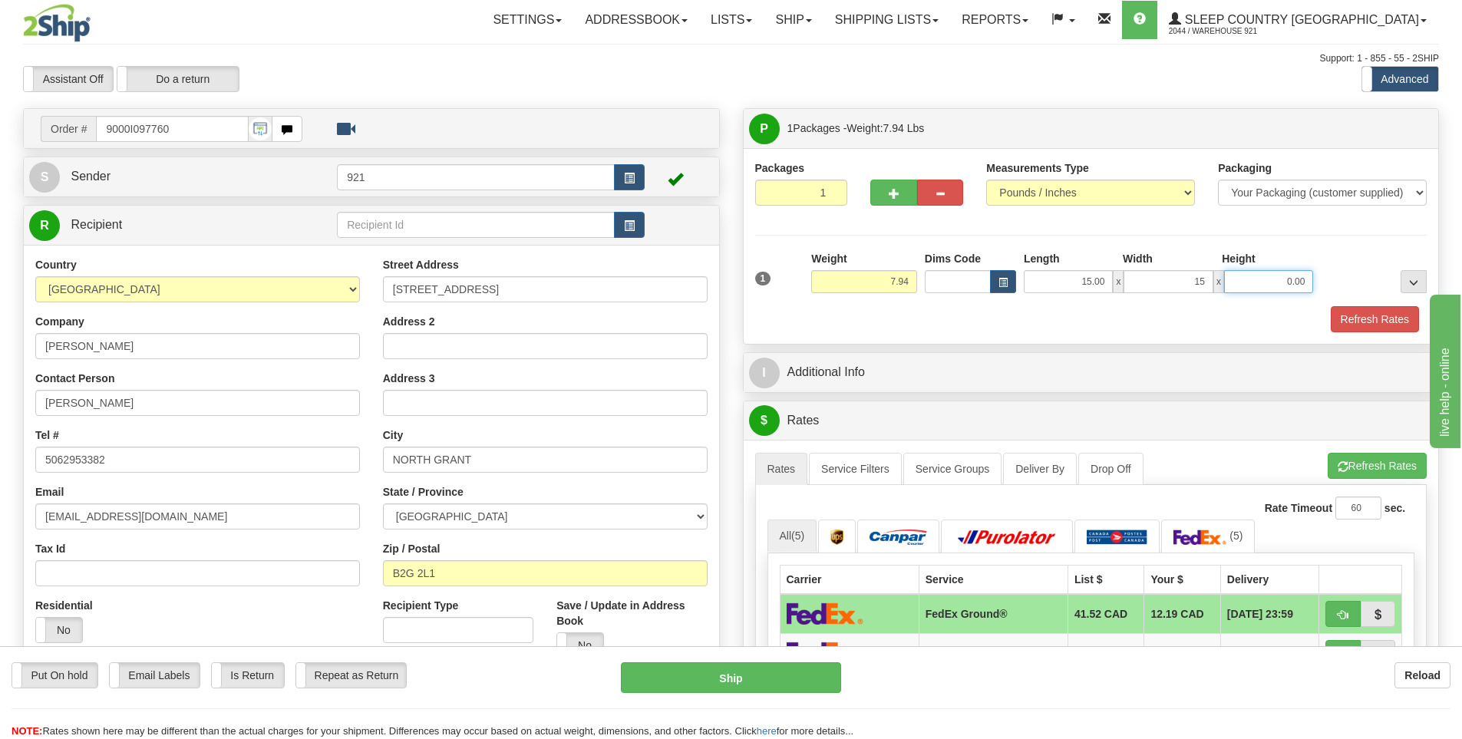
type input "15.00"
type input "20.00"
click at [1378, 309] on button "Refresh Rates" at bounding box center [1375, 319] width 88 height 26
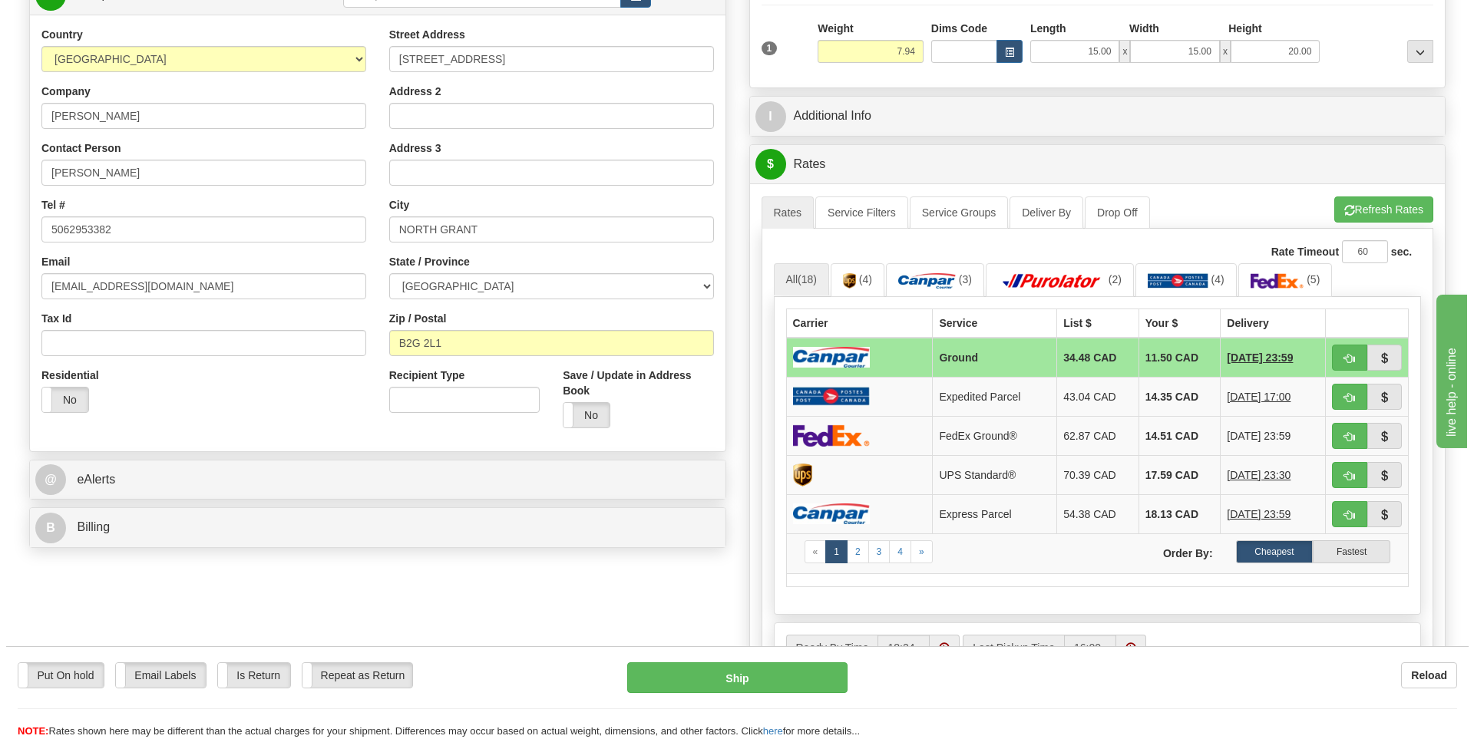
scroll to position [307, 0]
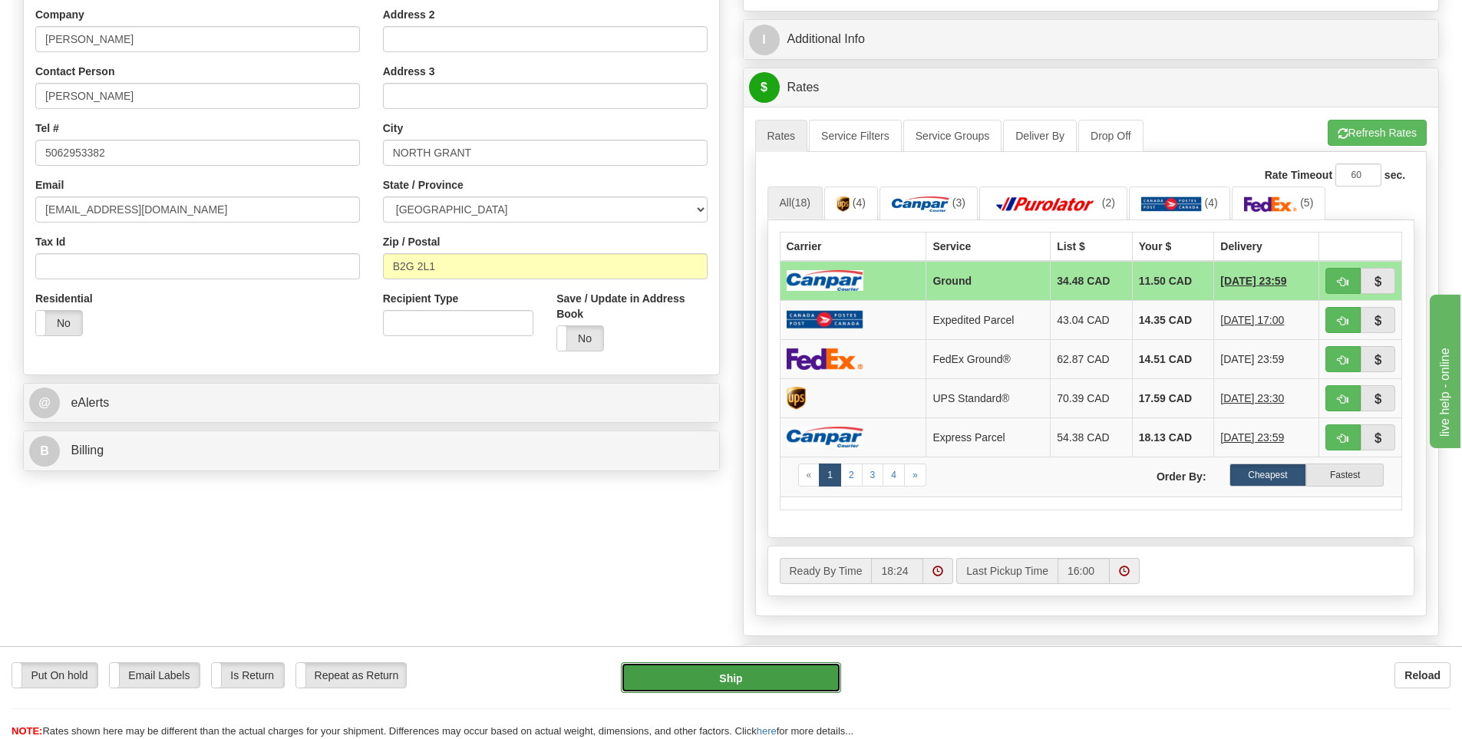
click at [796, 680] on button "Ship" at bounding box center [731, 677] width 220 height 31
type input "1"
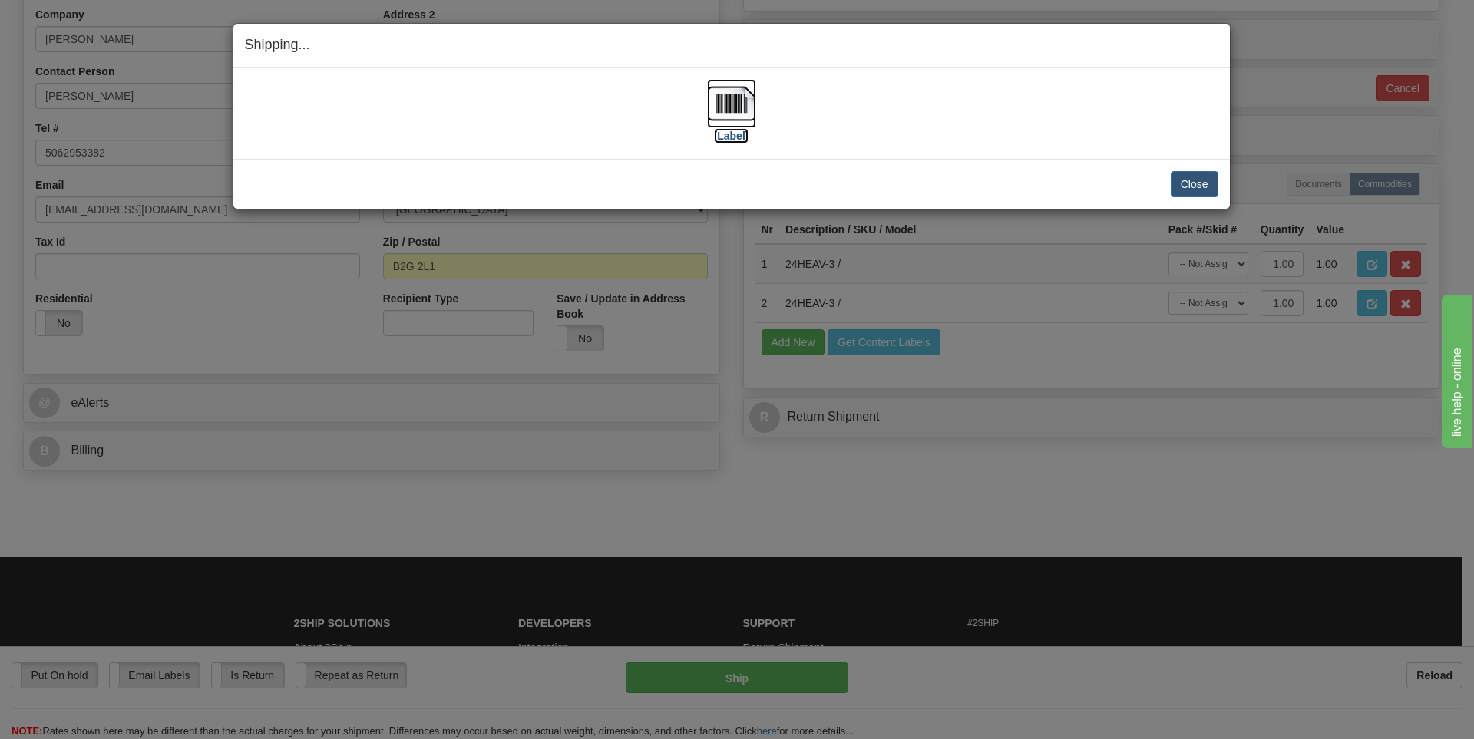
click at [731, 130] on label "[Label]" at bounding box center [731, 135] width 35 height 15
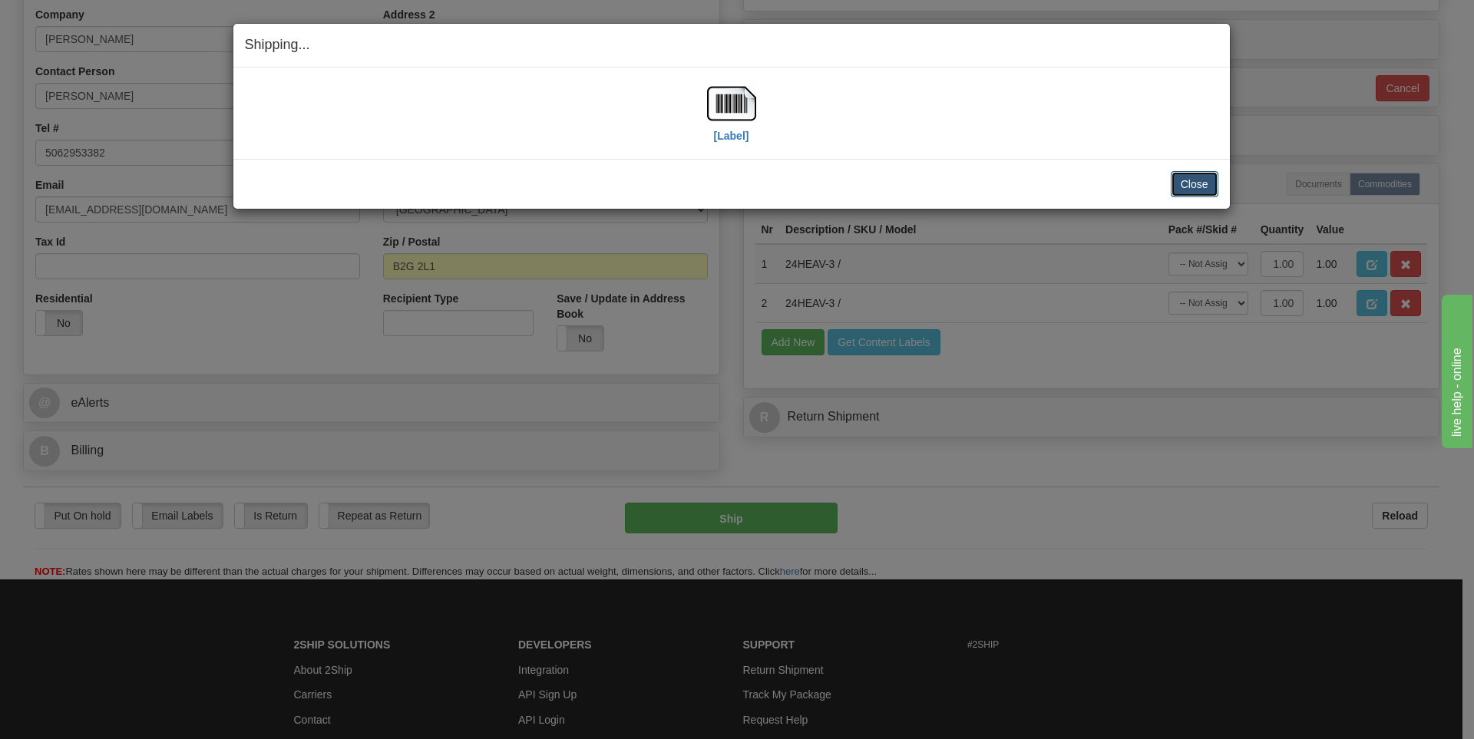
click at [1214, 190] on button "Close" at bounding box center [1194, 184] width 48 height 26
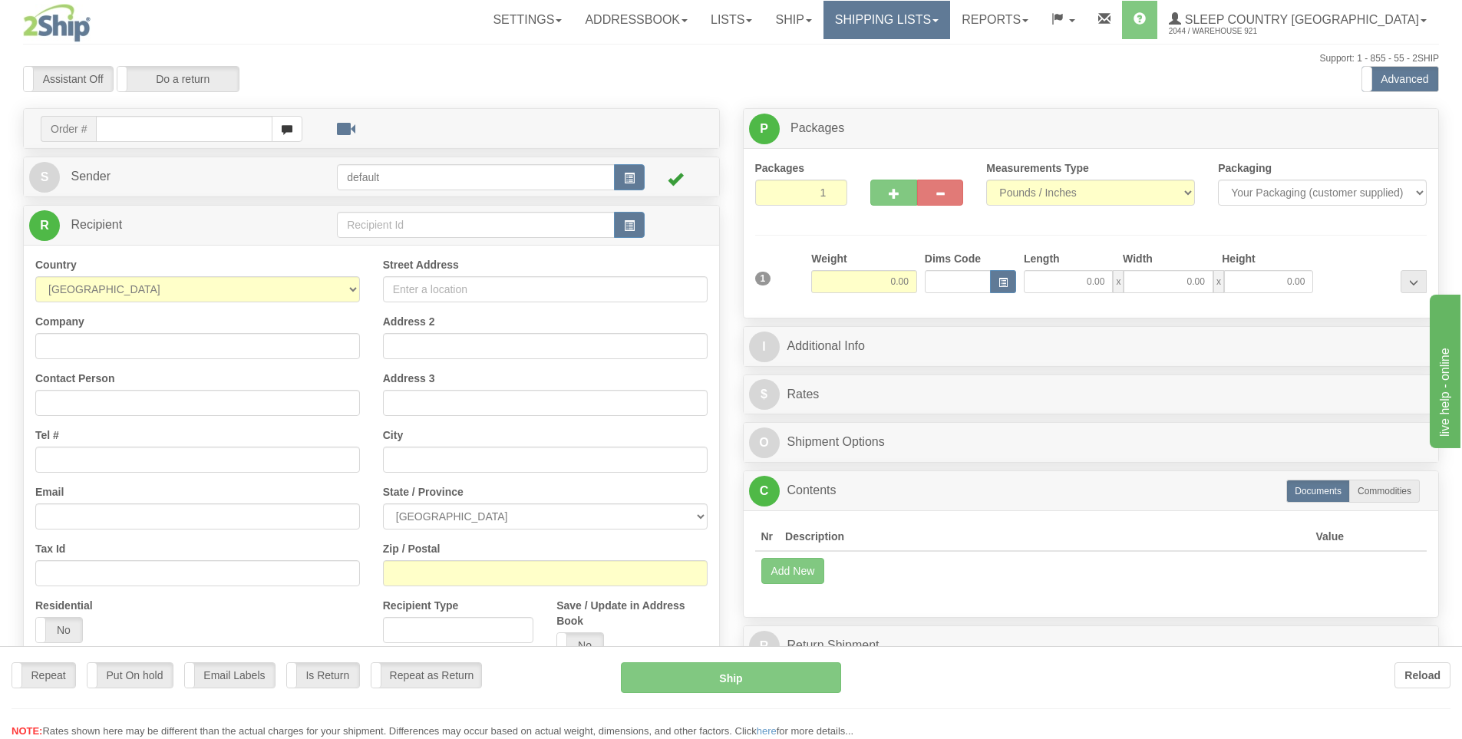
click at [1005, 28] on div "Toggle navigation Settings Shipping Preferences Fields Preferences New" at bounding box center [731, 432] width 1462 height 864
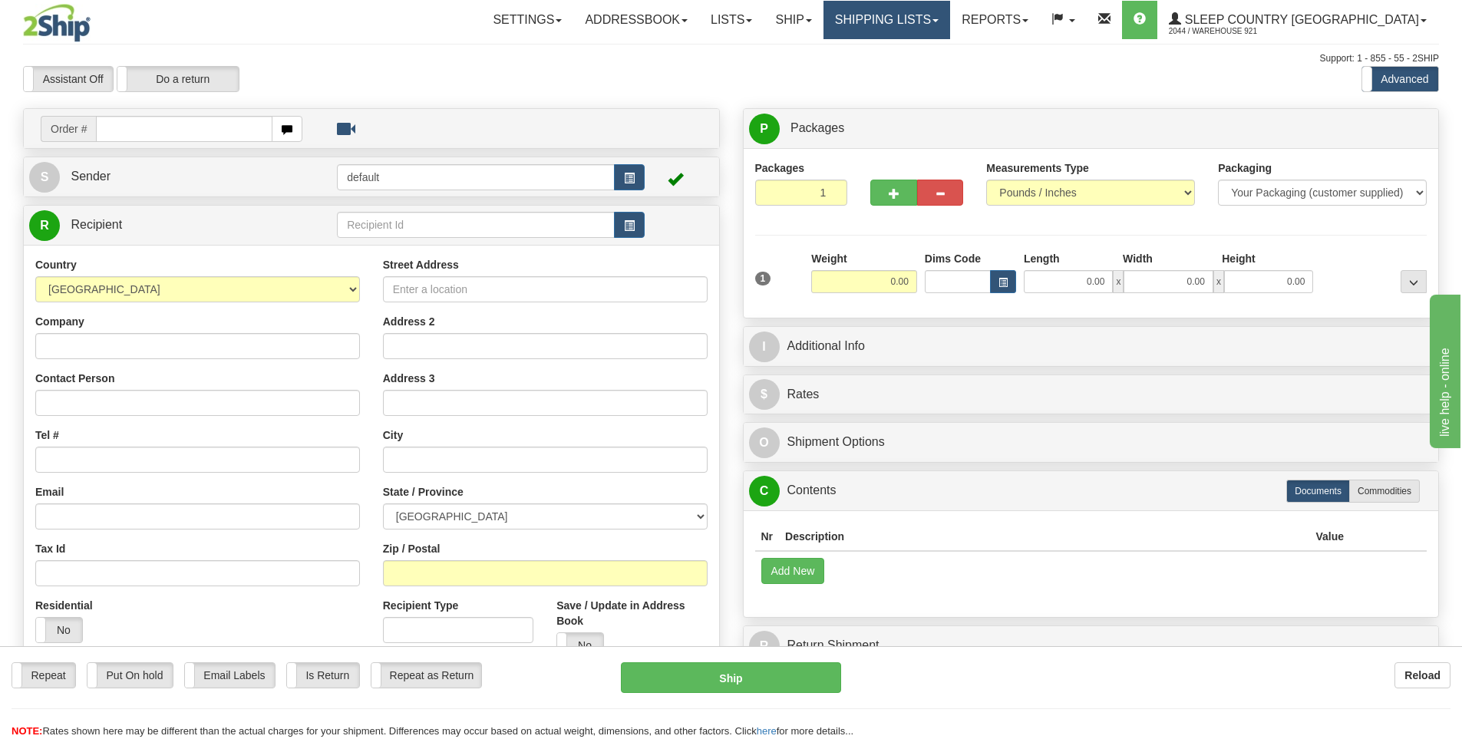
click at [950, 19] on link "Shipping lists" at bounding box center [887, 20] width 127 height 38
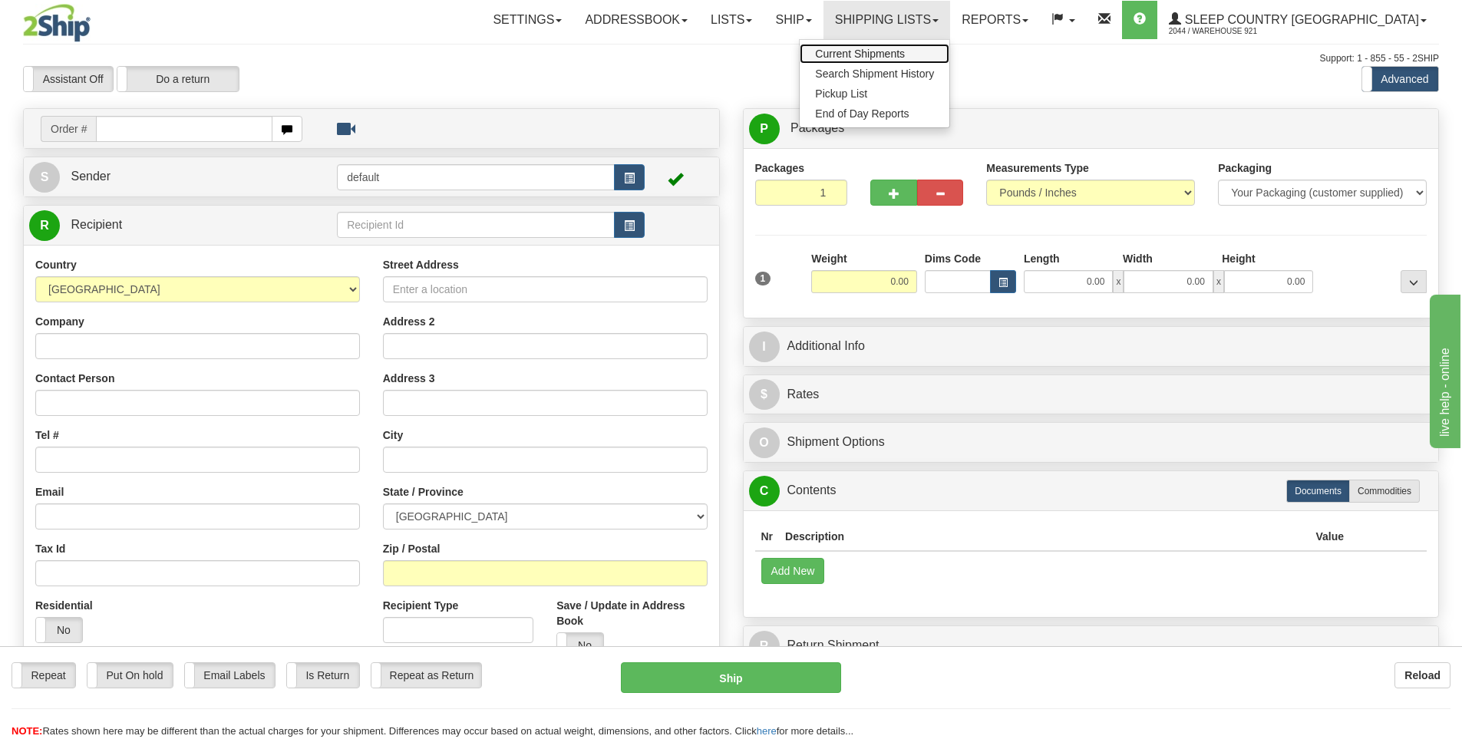
click at [905, 48] on span "Current Shipments" at bounding box center [860, 54] width 90 height 12
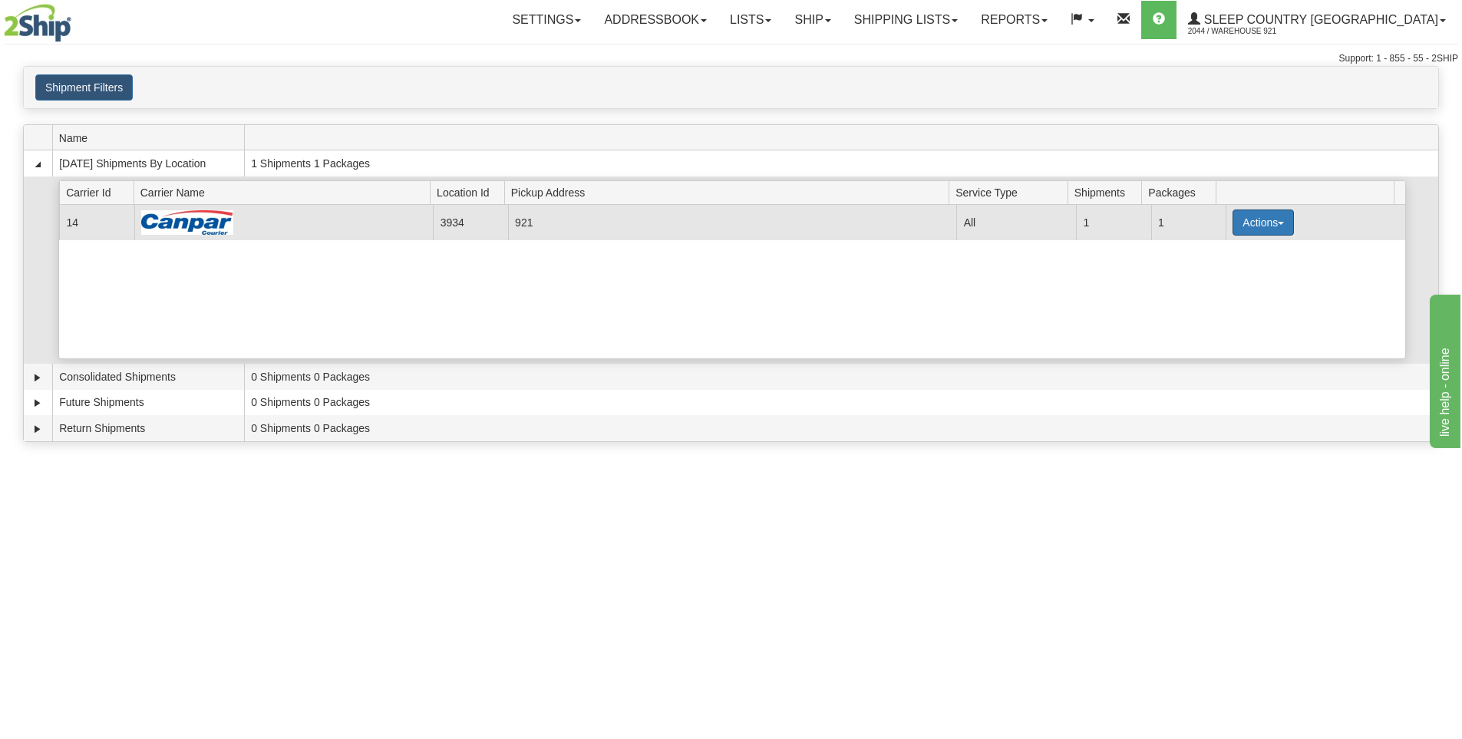
click at [1271, 213] on button "Actions" at bounding box center [1263, 223] width 61 height 26
click at [1242, 250] on link "Details" at bounding box center [1231, 252] width 123 height 20
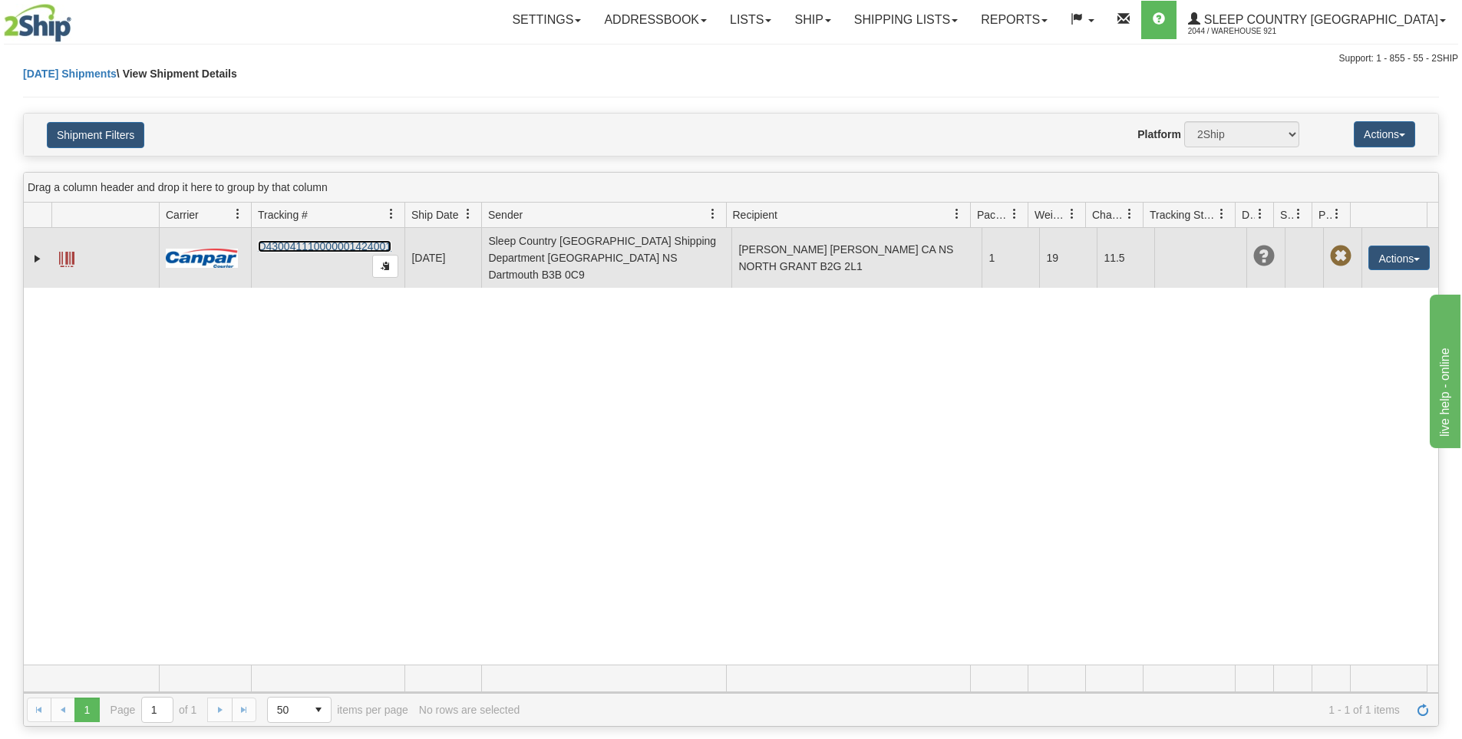
click at [343, 245] on link "D430041110000001424001" at bounding box center [325, 246] width 134 height 12
